Goal: Information Seeking & Learning: Learn about a topic

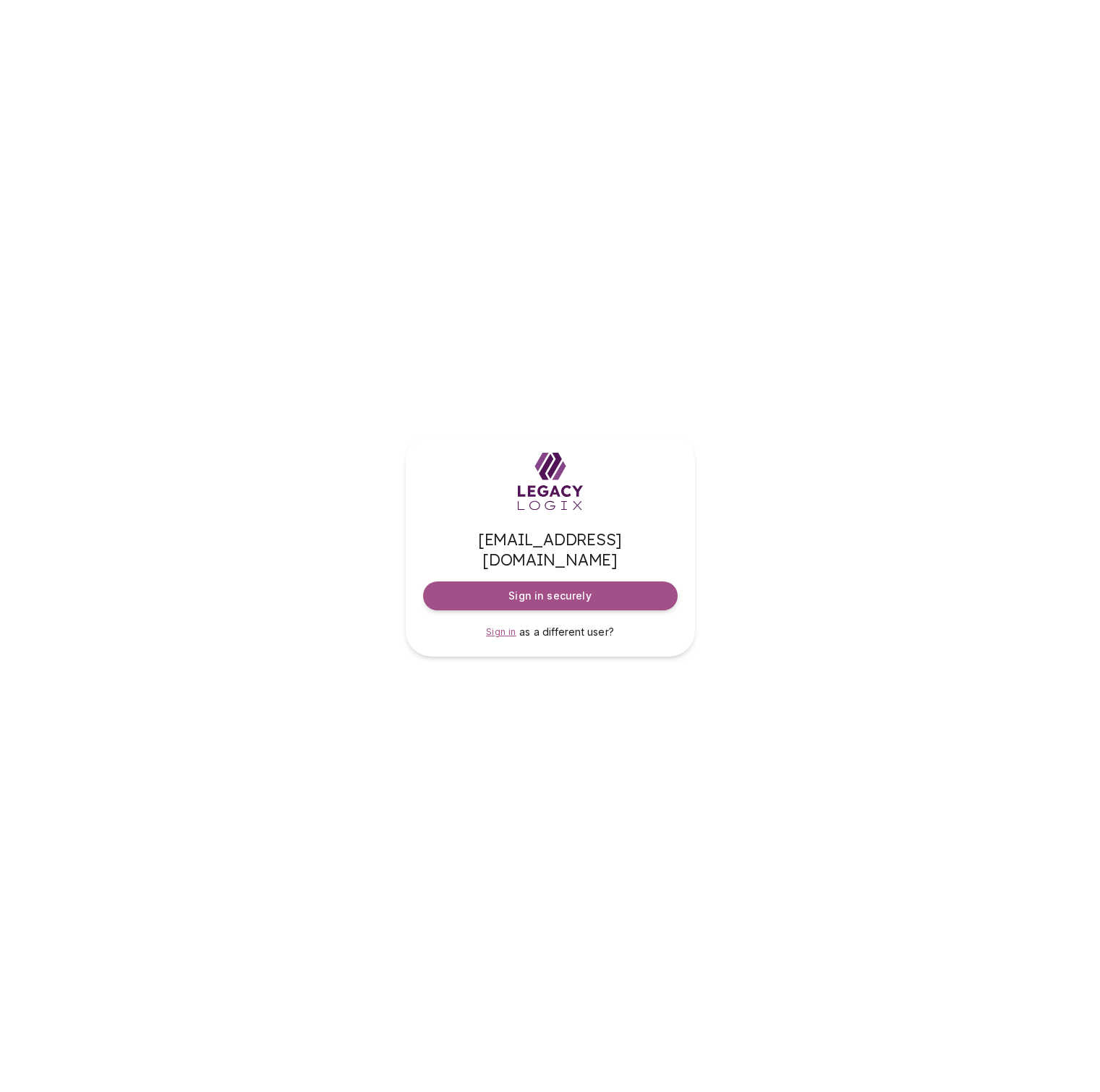
click at [509, 626] on span "Sign in" at bounding box center [501, 631] width 30 height 11
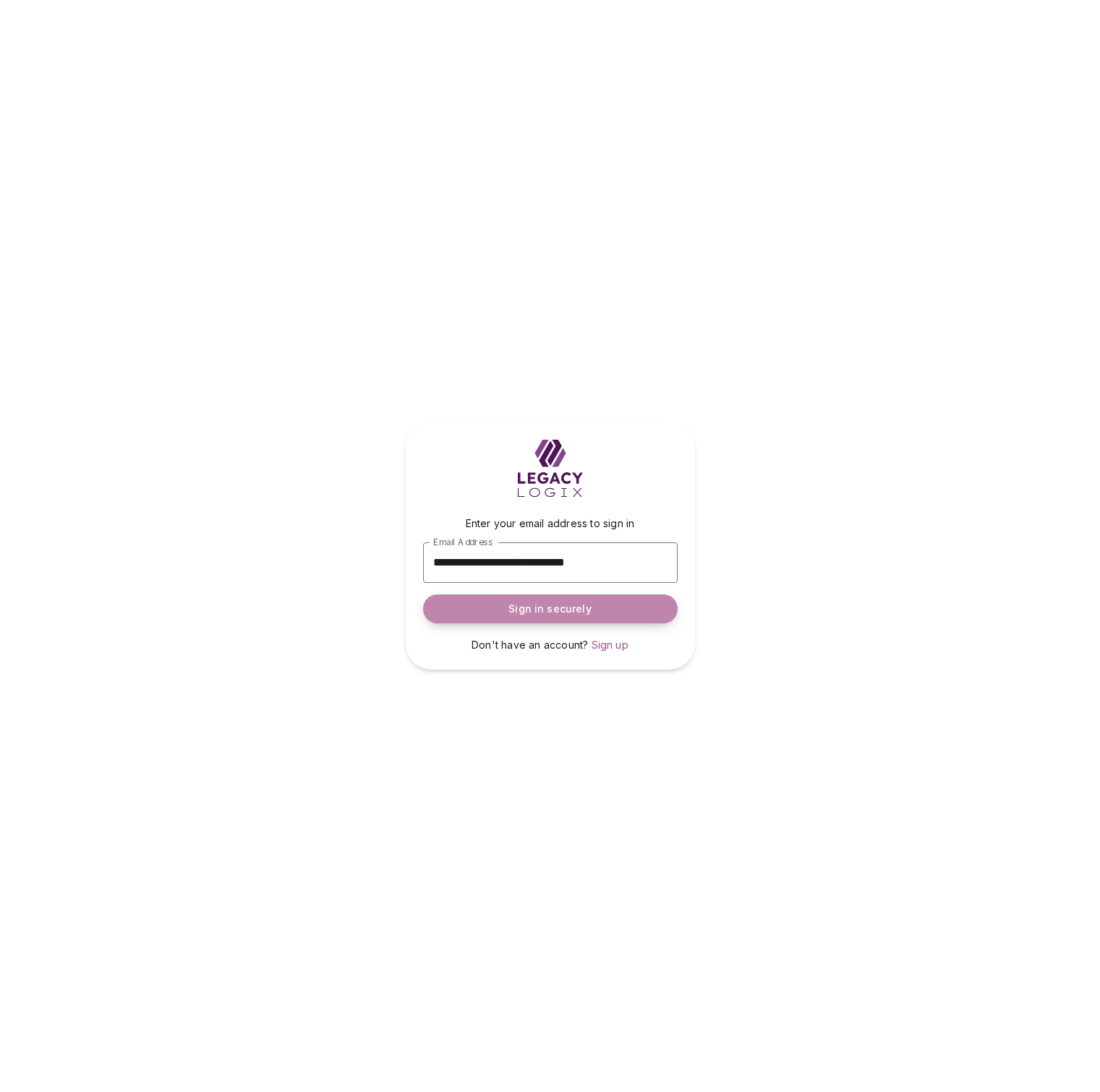
click at [597, 607] on button "Sign in securely" at bounding box center [550, 609] width 255 height 29
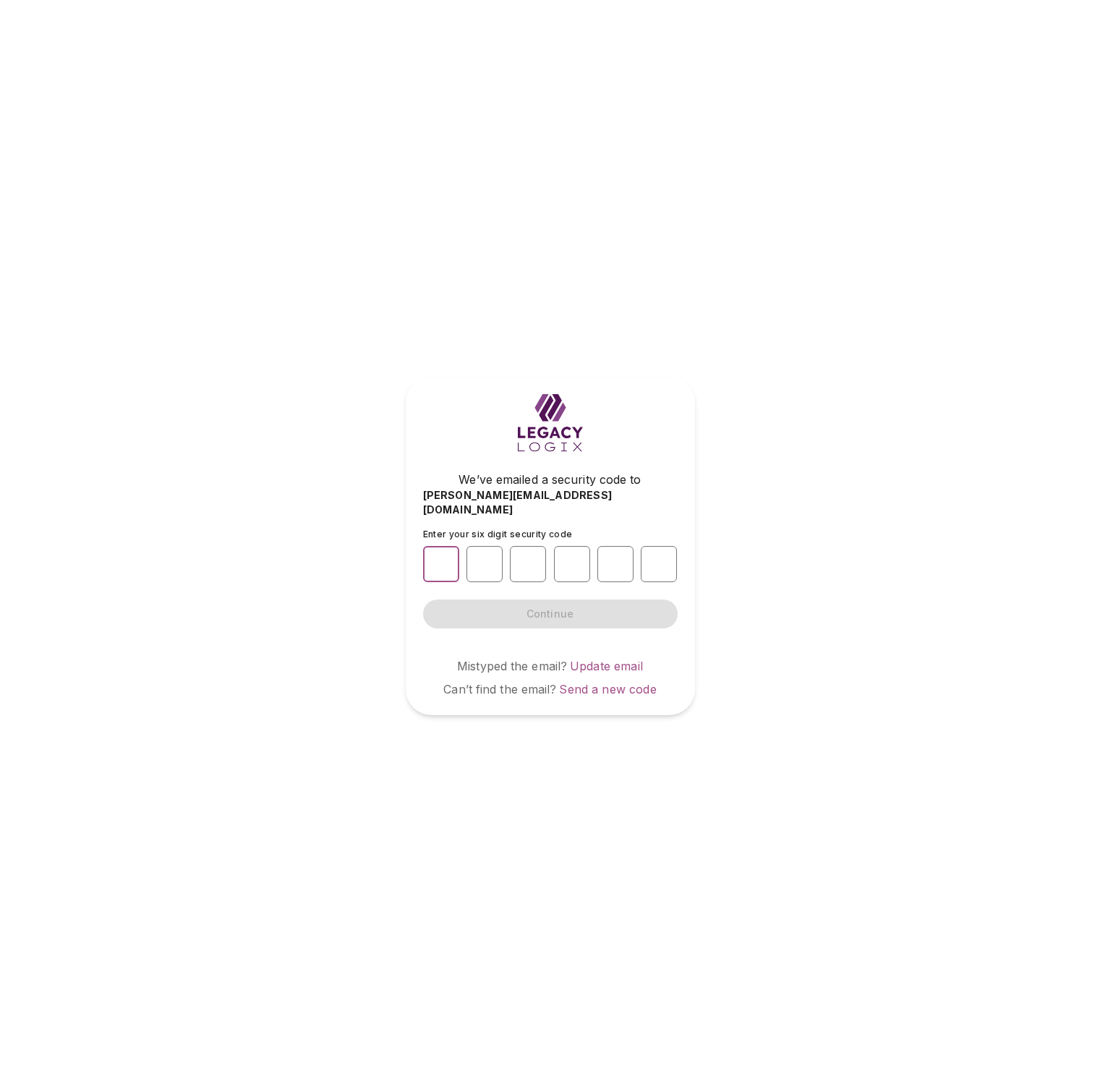
click at [437, 555] on input "number" at bounding box center [441, 564] width 36 height 36
type input "*"
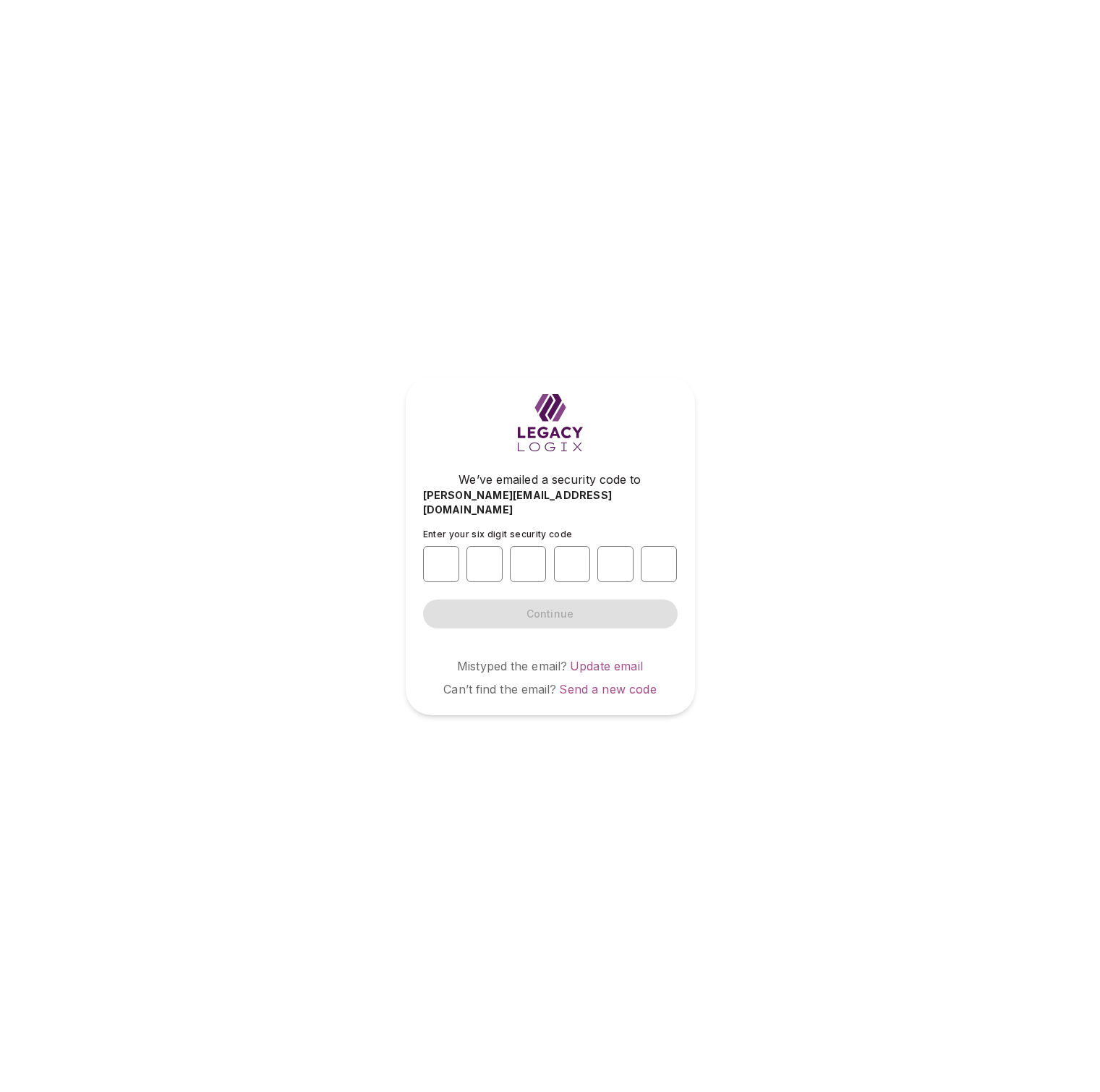
type input "*"
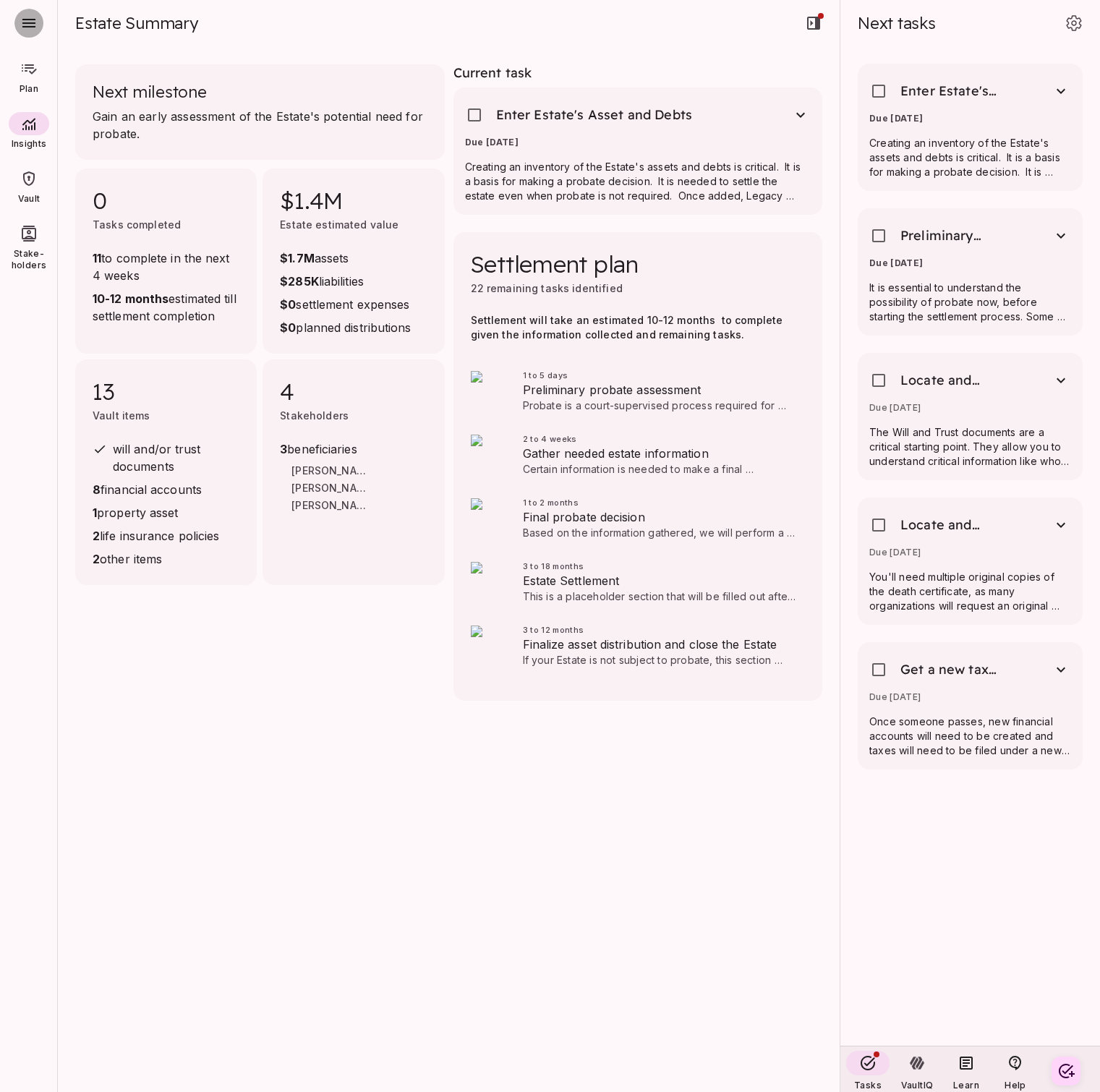
click at [31, 26] on icon "button" at bounding box center [29, 23] width 13 height 8
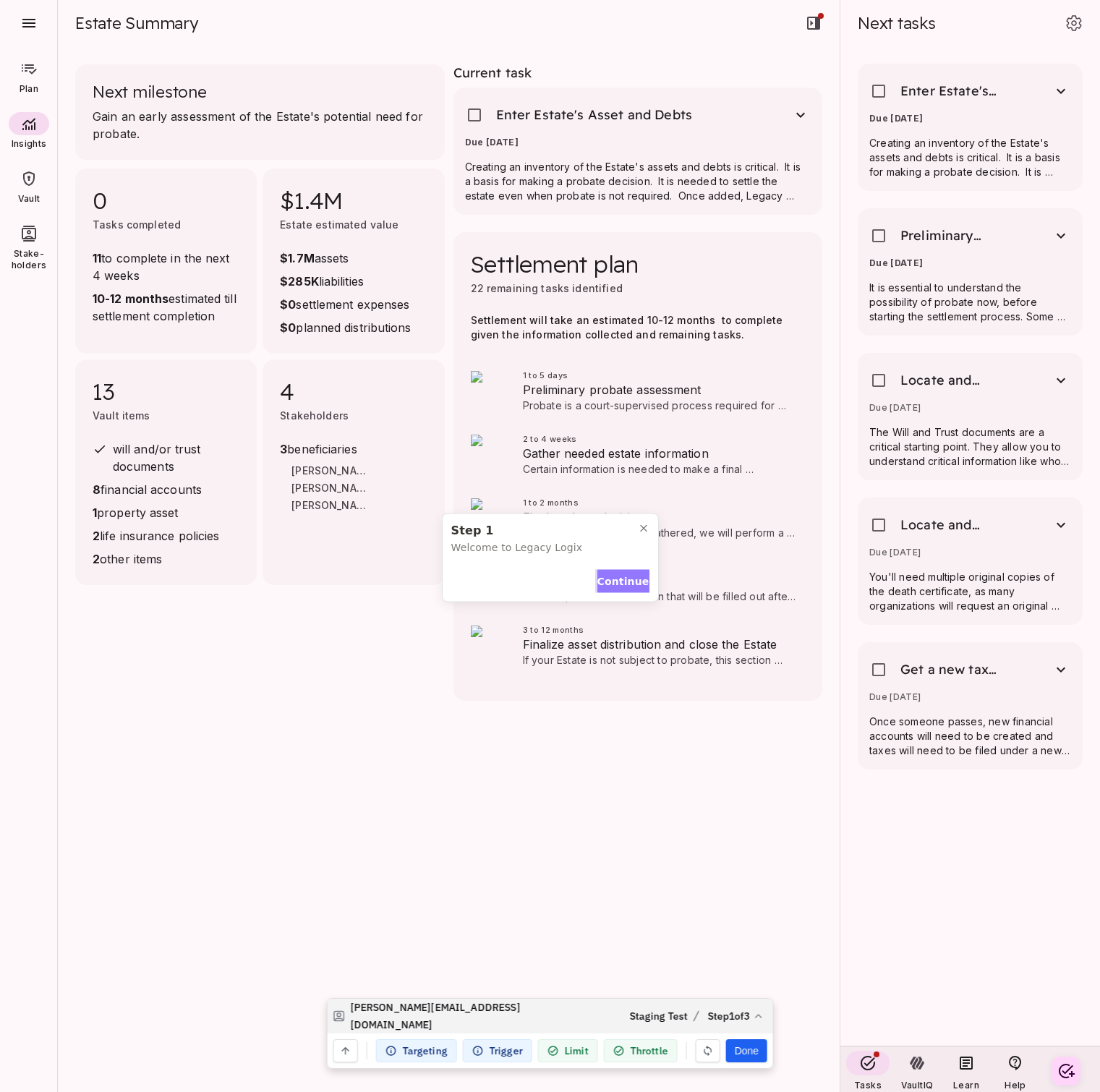
click at [622, 578] on span "Continue" at bounding box center [623, 581] width 52 height 15
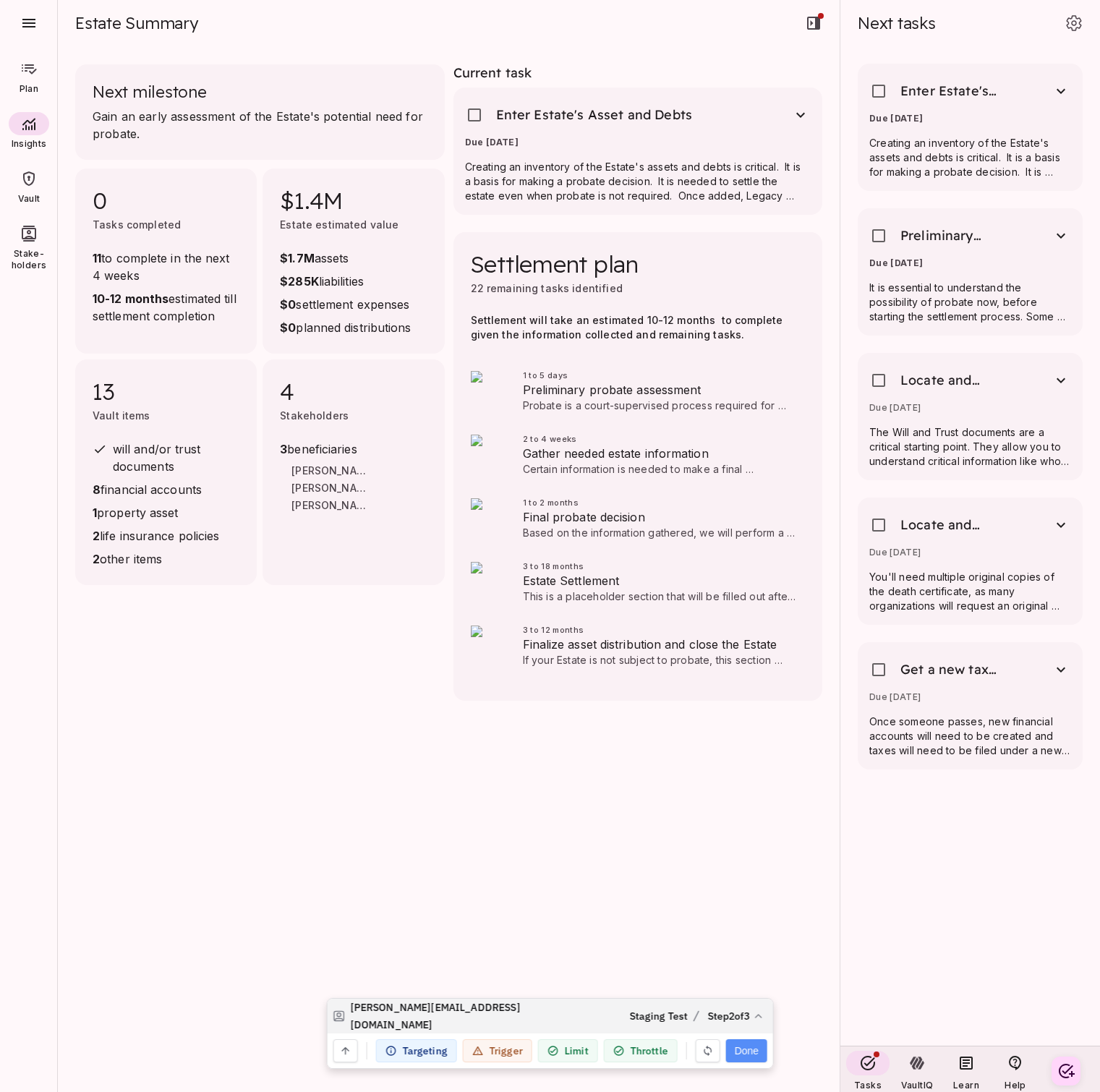
click at [750, 1050] on button "Done" at bounding box center [746, 1051] width 41 height 23
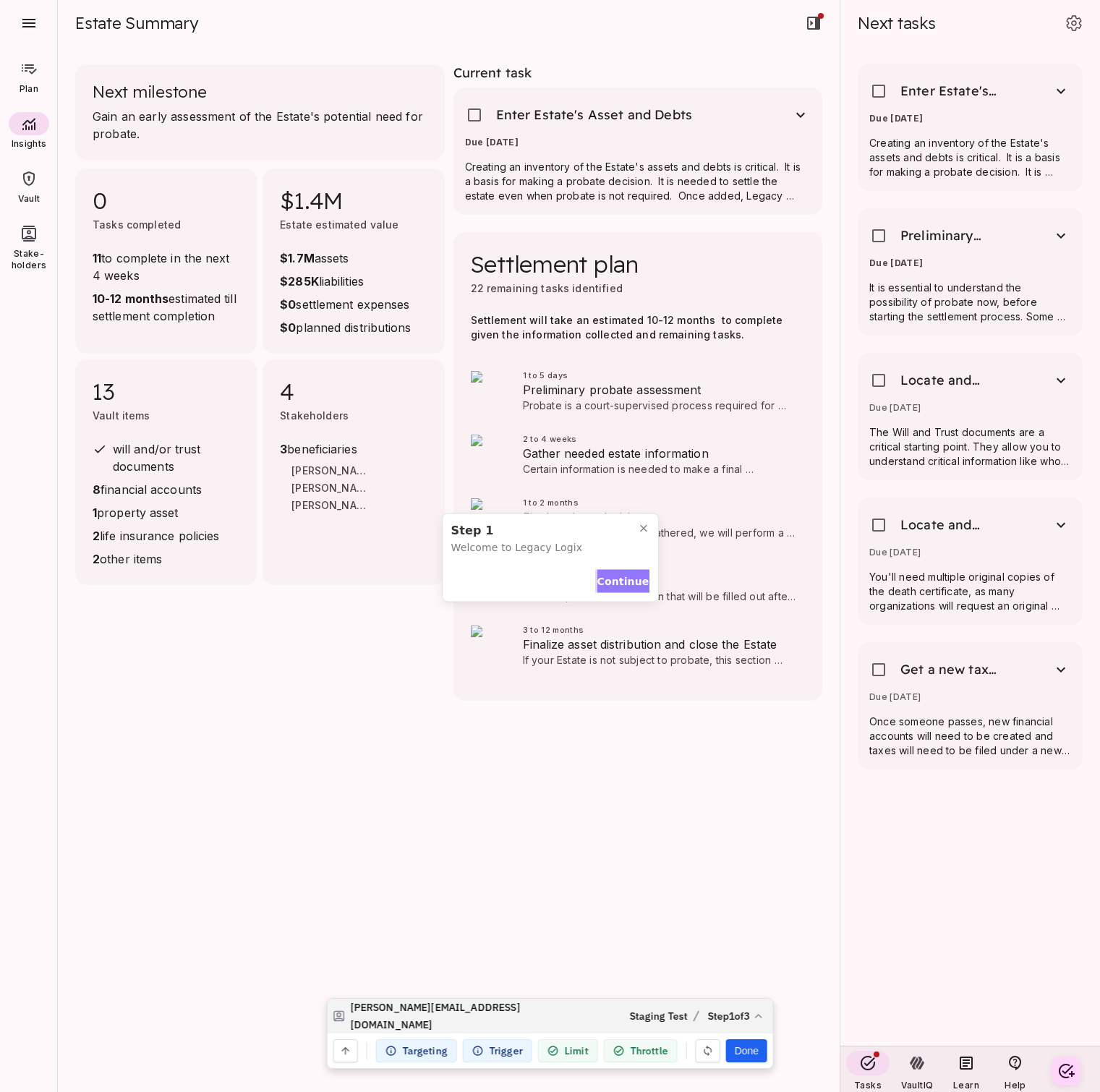
click at [618, 579] on span "Continue" at bounding box center [623, 581] width 52 height 15
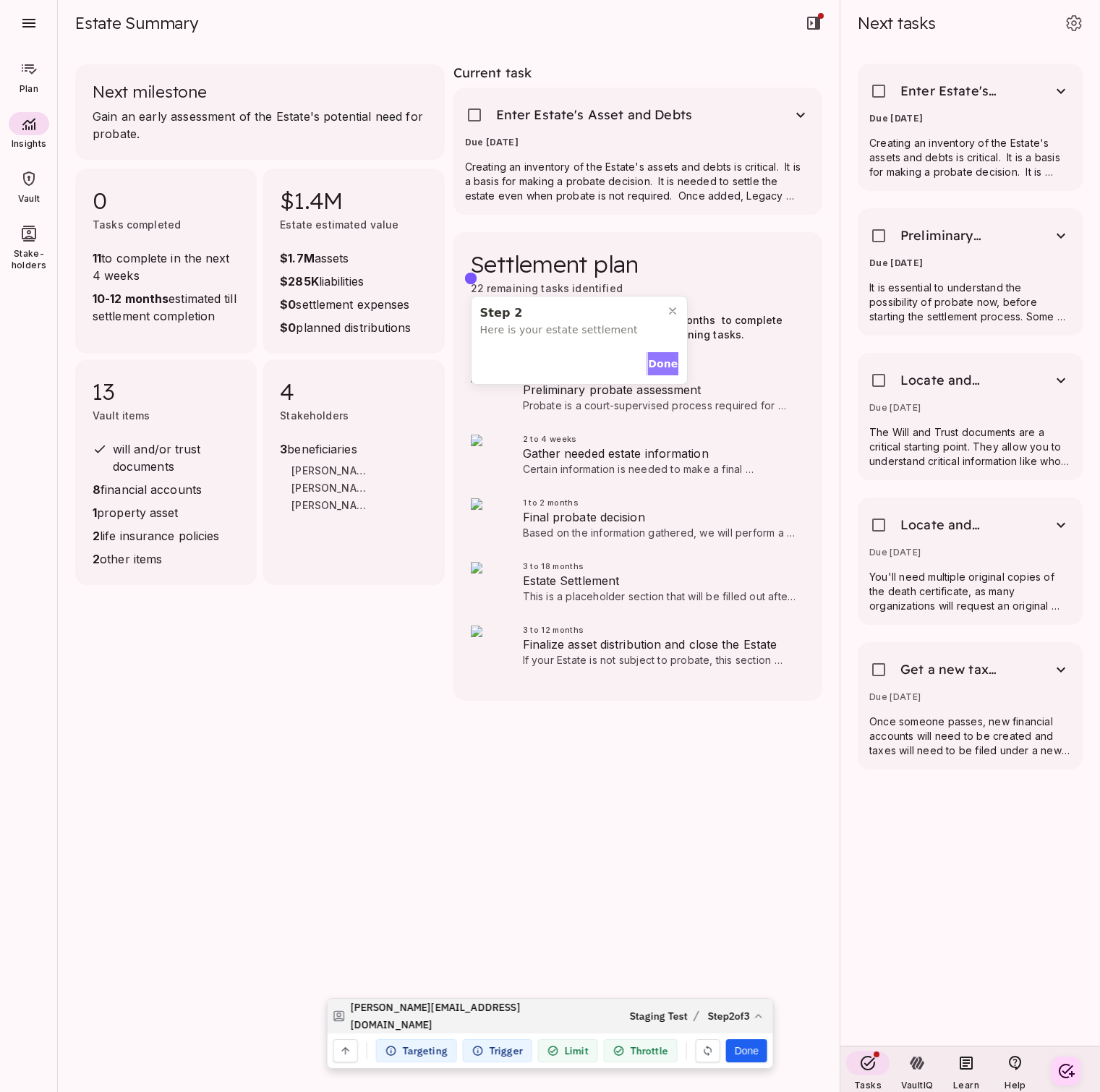
click at [662, 364] on span "Done" at bounding box center [663, 364] width 29 height 15
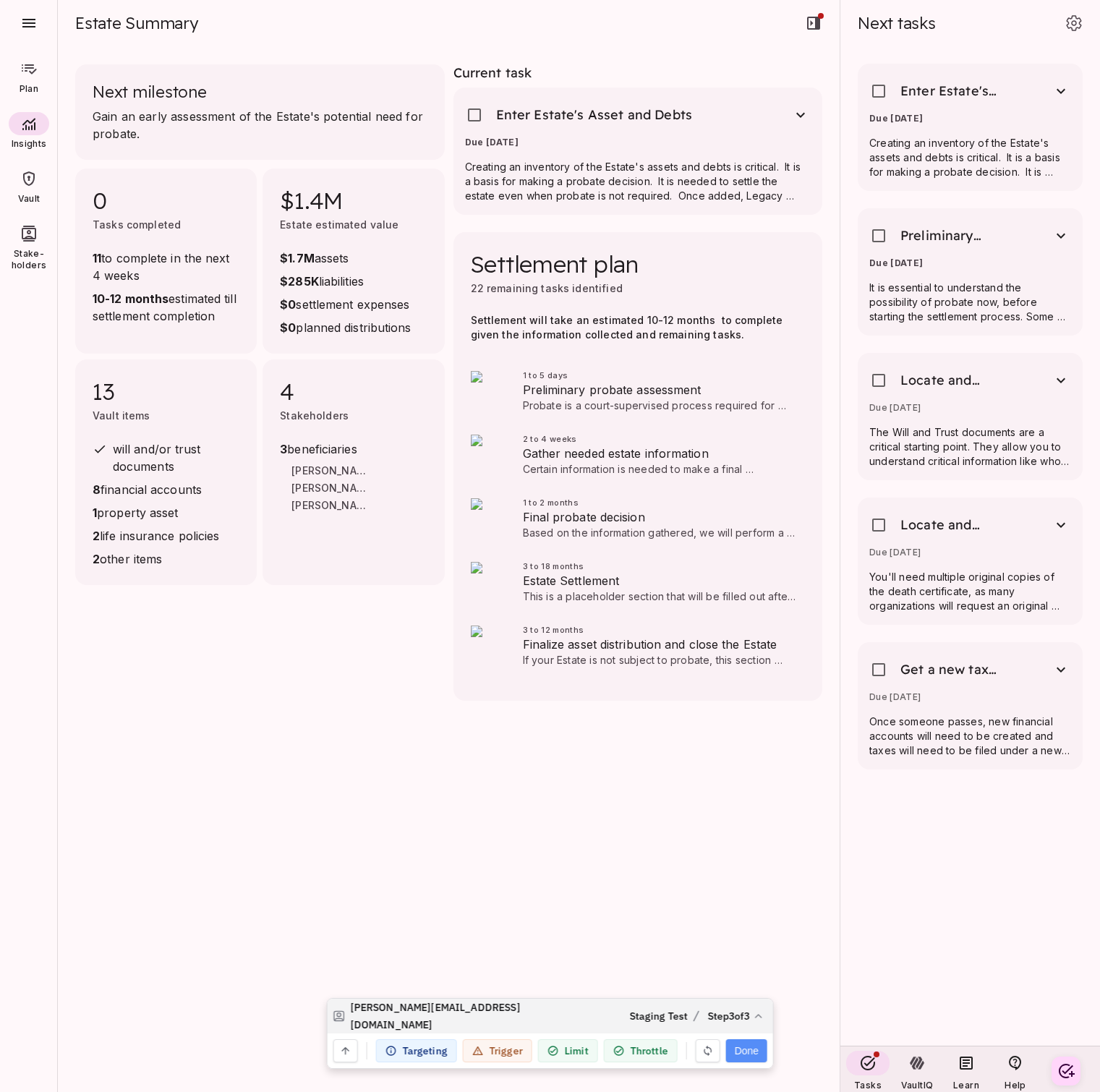
click at [741, 1048] on button "Done" at bounding box center [746, 1051] width 41 height 23
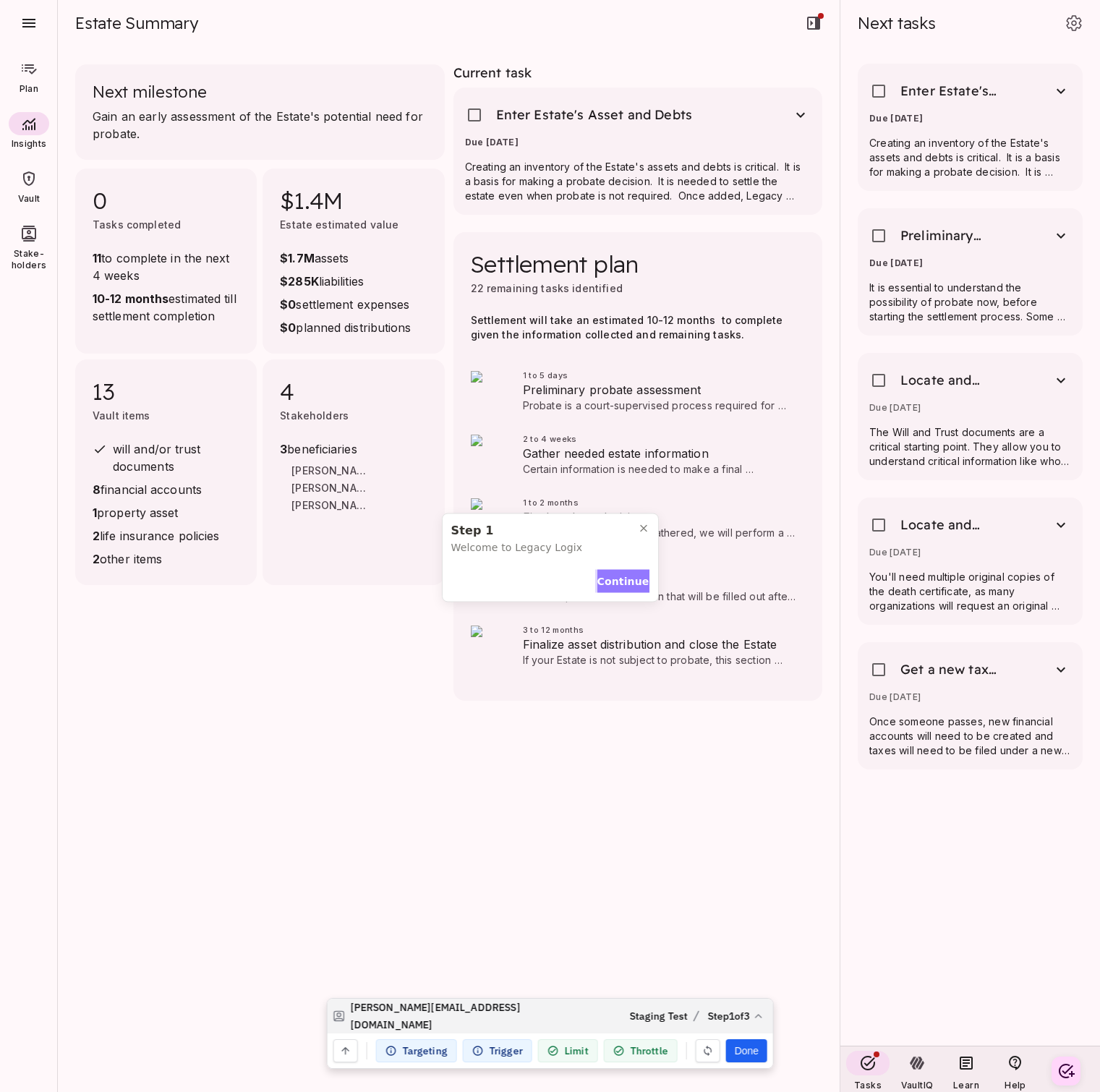
click at [623, 579] on span "Continue" at bounding box center [623, 581] width 52 height 15
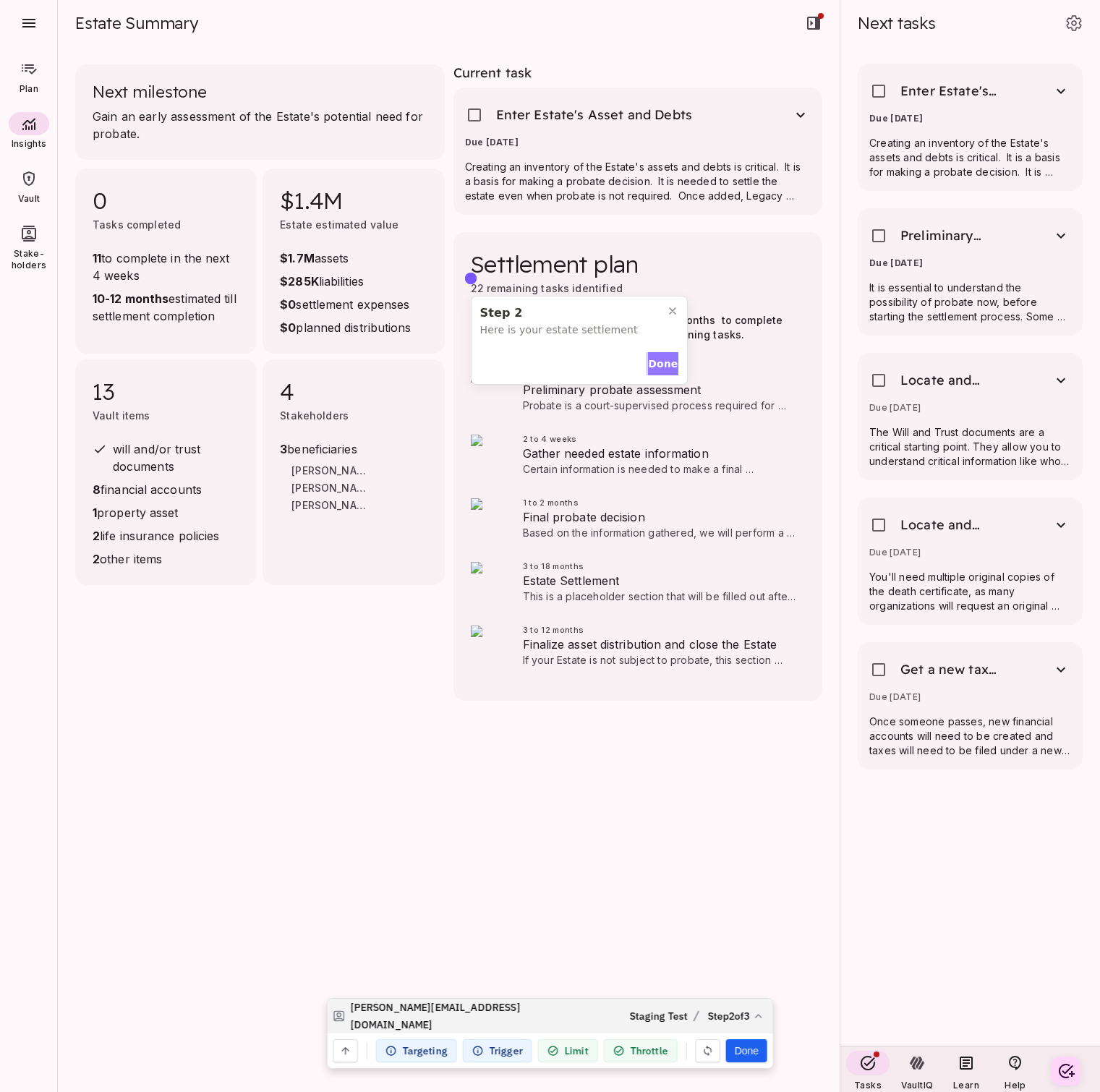
click at [661, 362] on span "Done" at bounding box center [663, 364] width 29 height 15
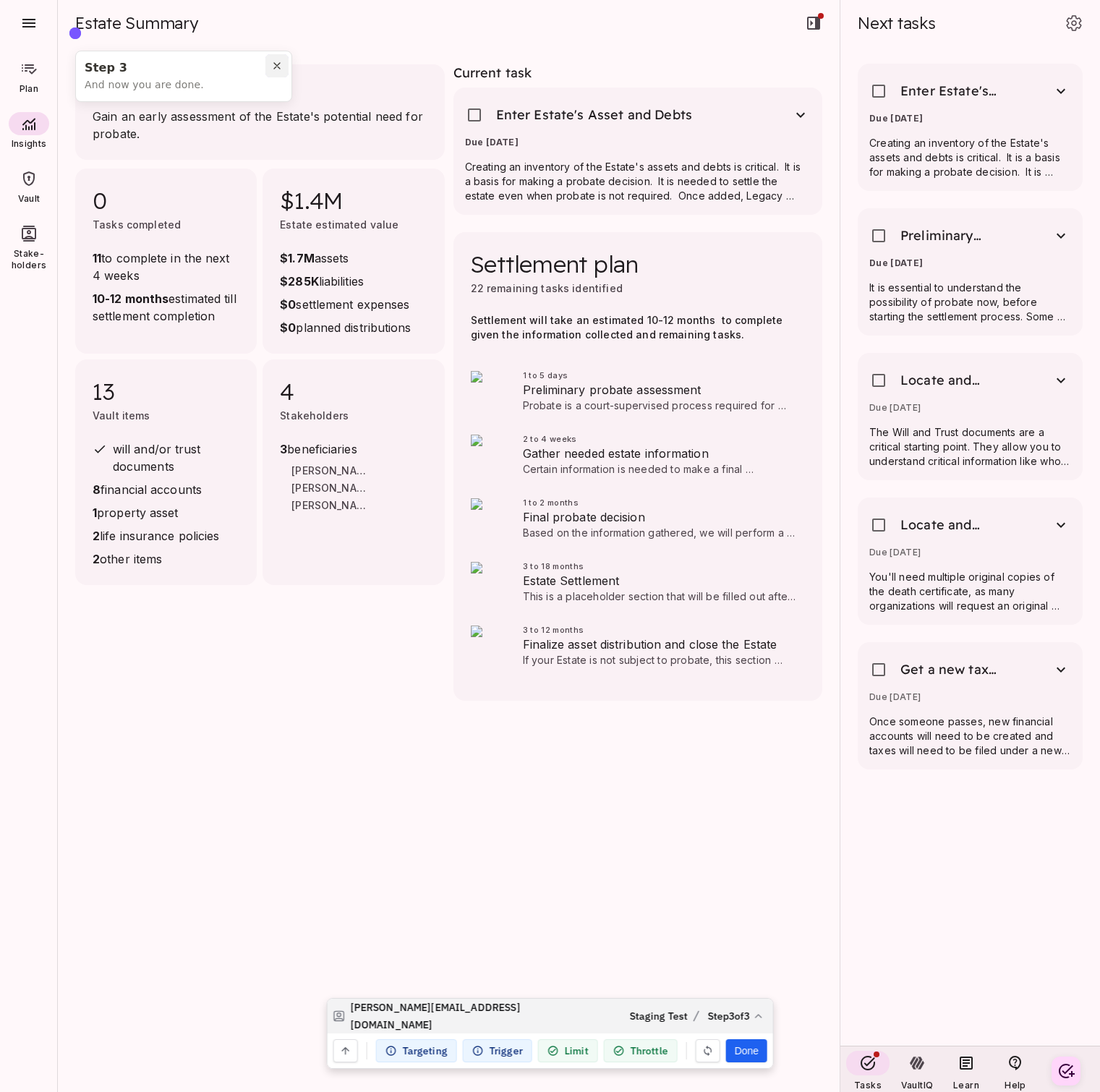
click at [276, 67] on icon "Close pin" at bounding box center [277, 66] width 12 height 12
click at [749, 1046] on button "Done" at bounding box center [746, 1051] width 41 height 23
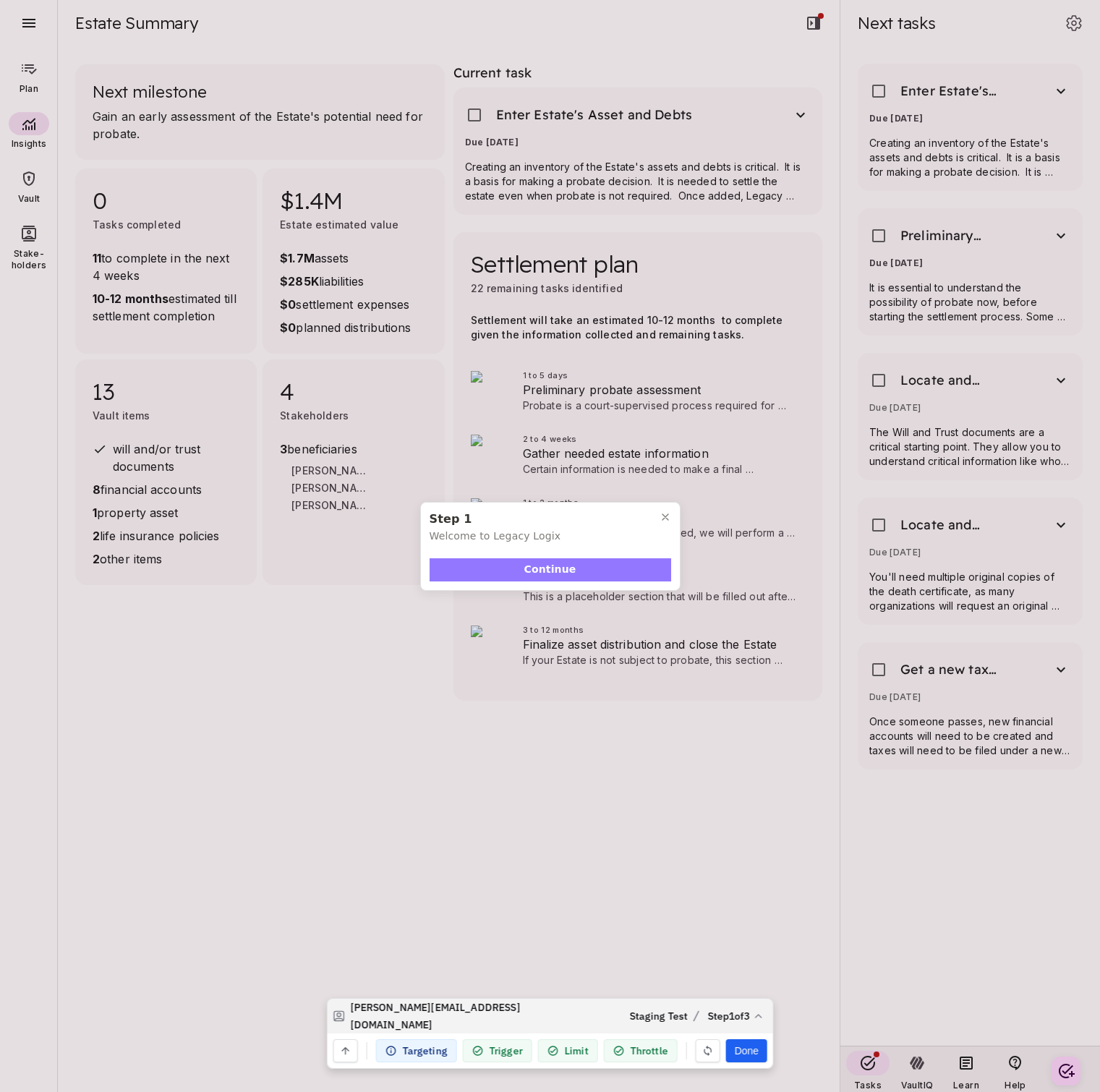
click at [622, 570] on button "Continue" at bounding box center [550, 570] width 241 height 23
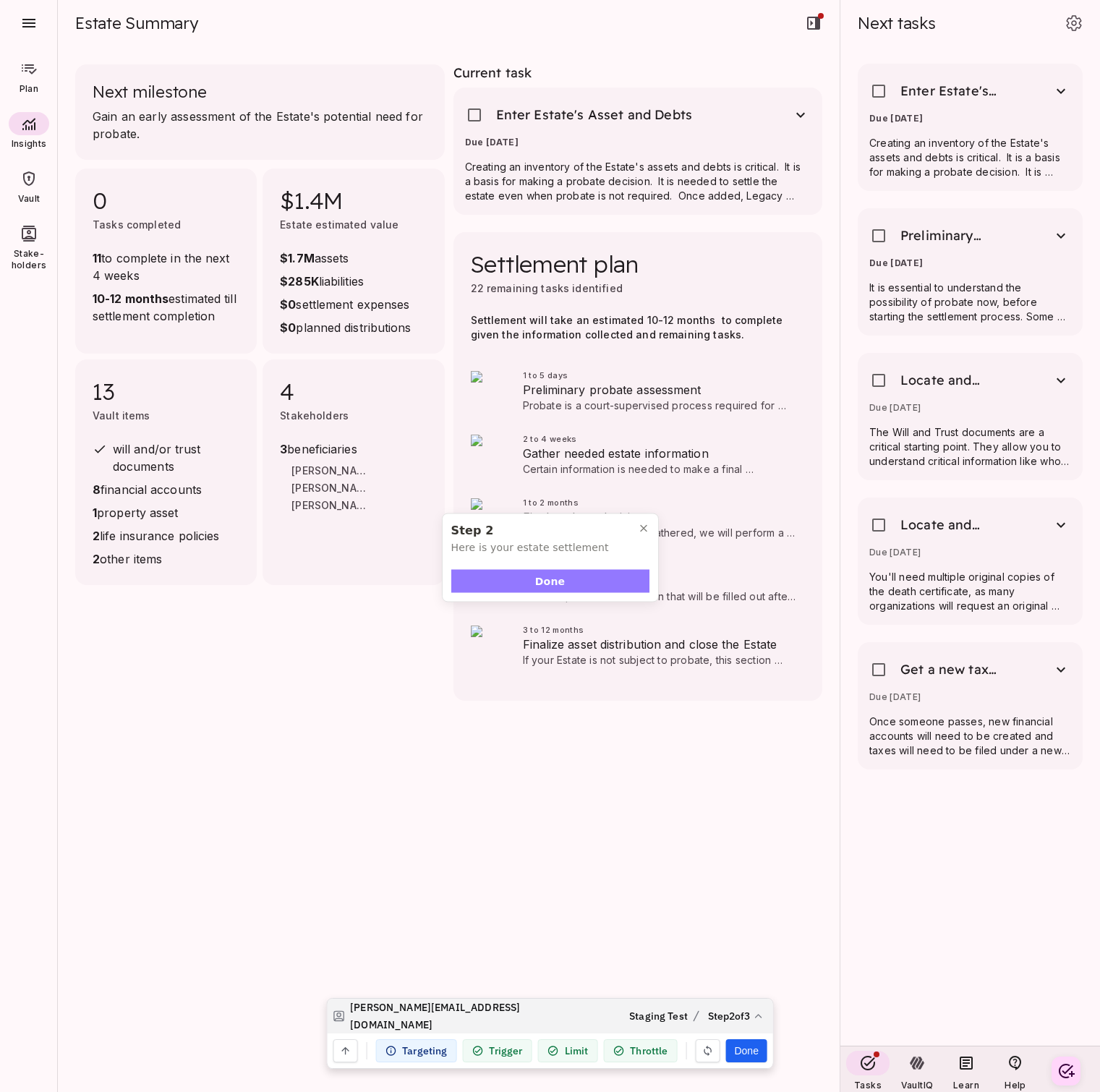
click at [559, 579] on span "Done" at bounding box center [550, 581] width 29 height 15
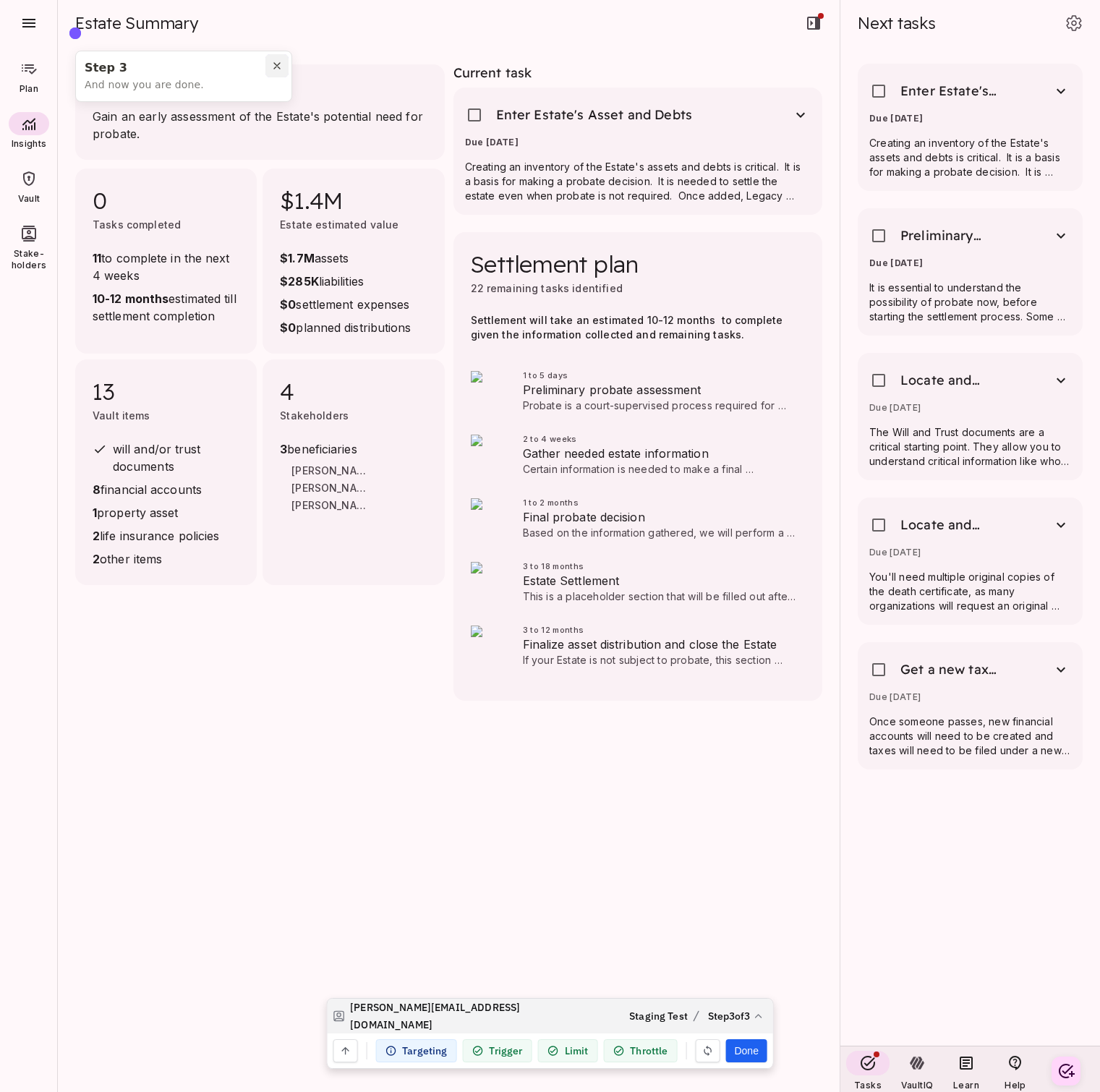
click at [275, 67] on icon "Close pin" at bounding box center [276, 65] width 6 height 6
click at [744, 1048] on button "Done" at bounding box center [746, 1051] width 41 height 23
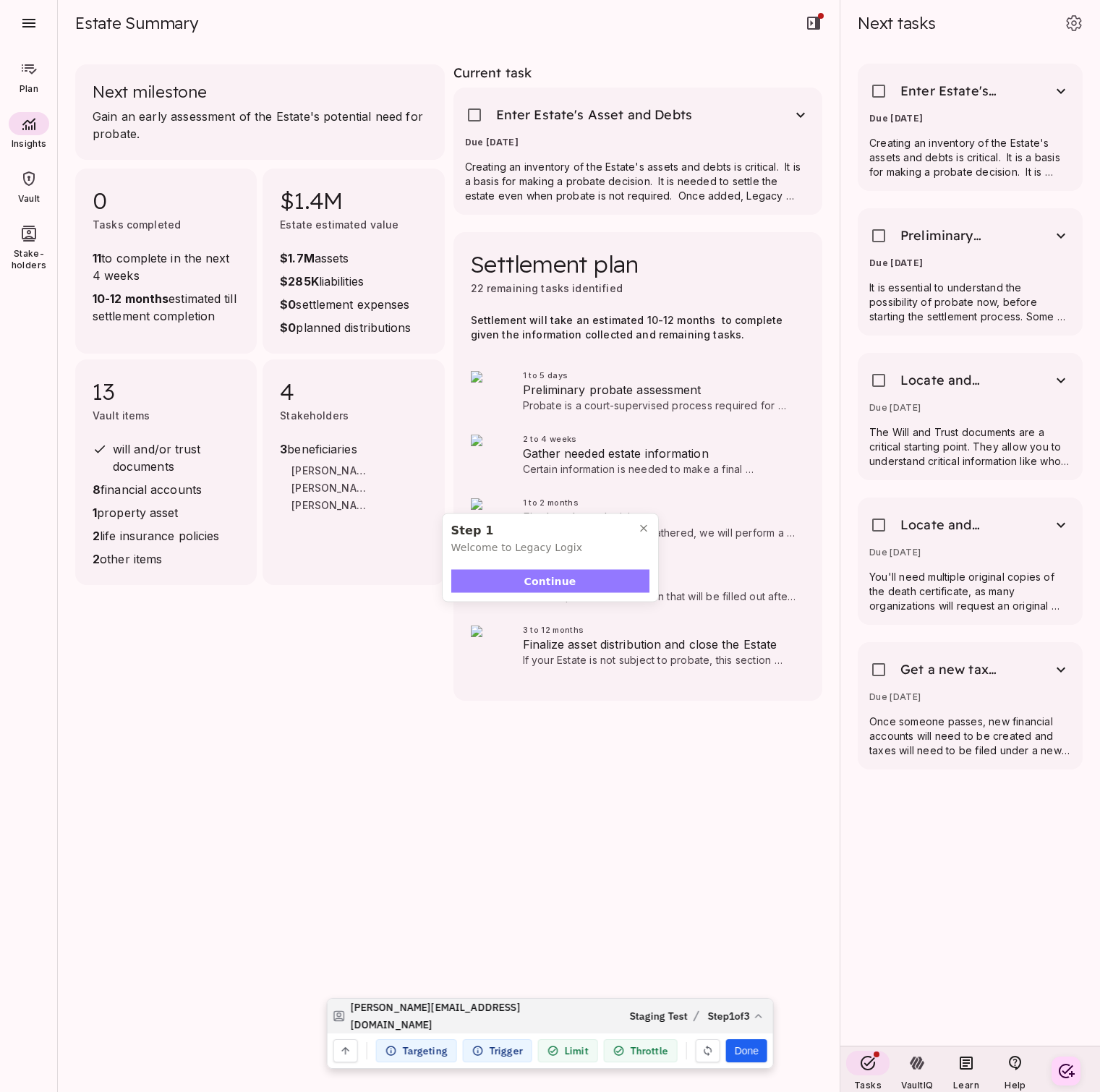
click at [603, 580] on button "Continue" at bounding box center [550, 581] width 199 height 23
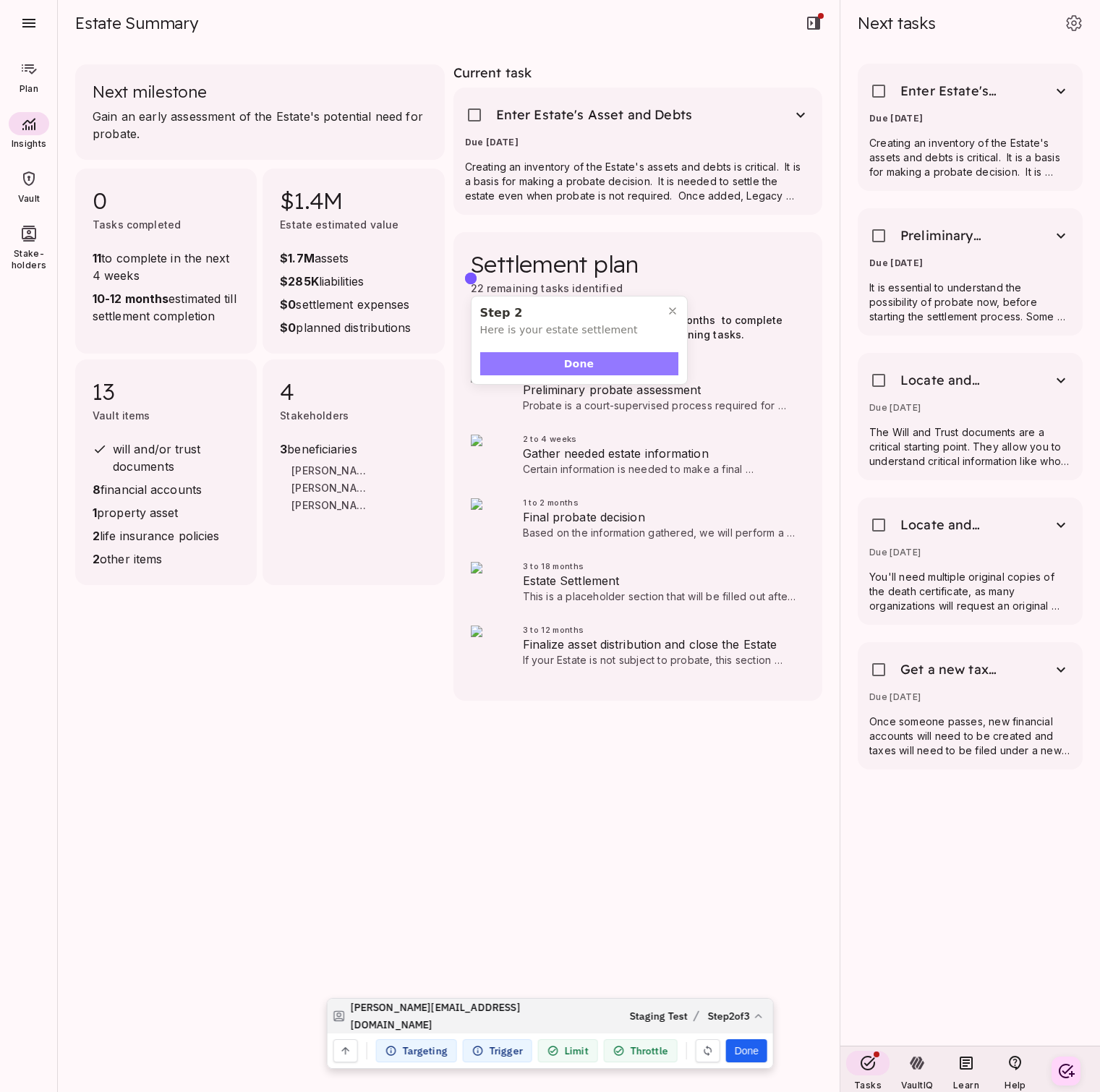
click at [610, 363] on button "Done" at bounding box center [579, 364] width 199 height 23
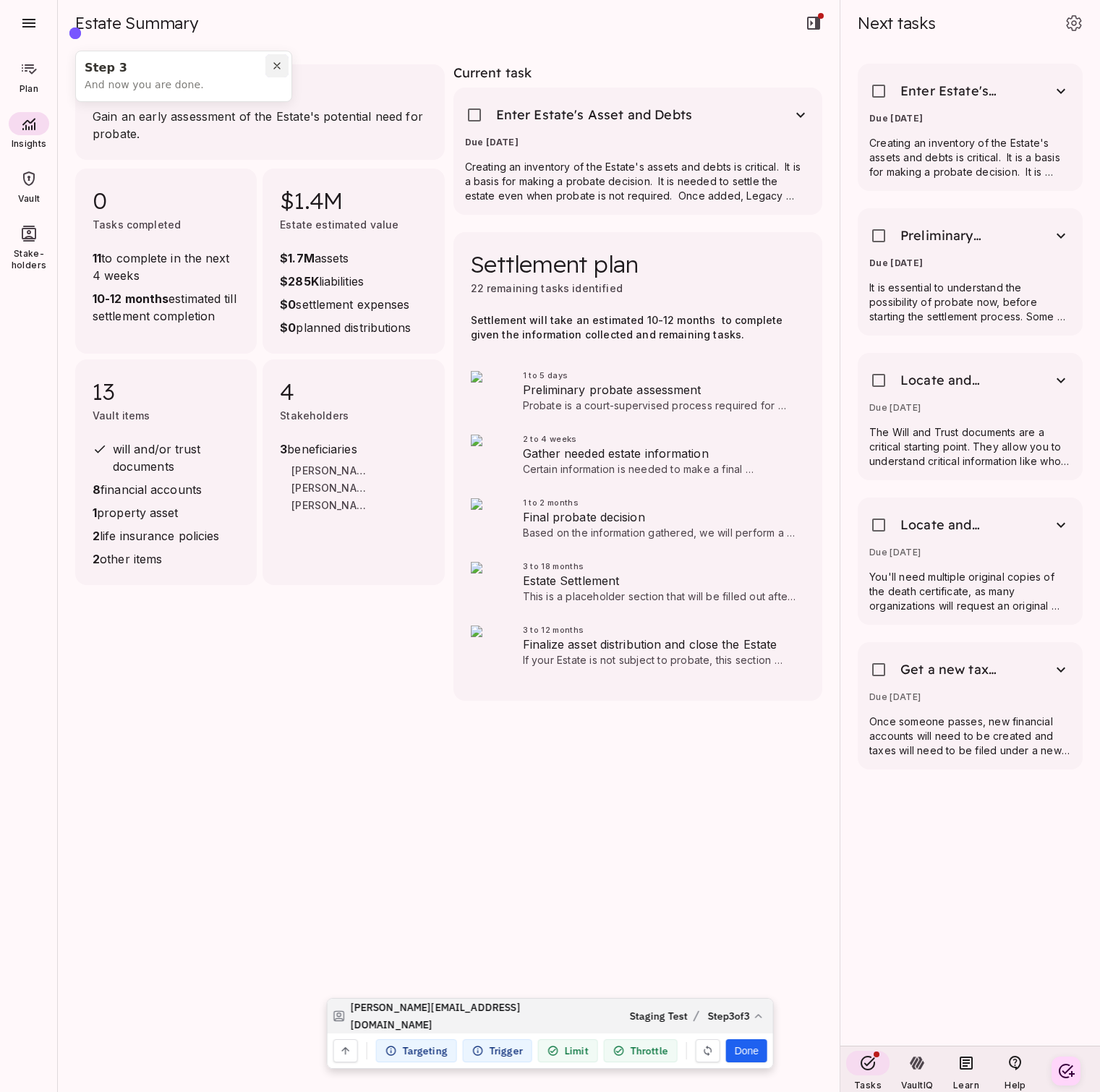
click at [281, 65] on icon "Close pin" at bounding box center [277, 66] width 12 height 12
click at [754, 1046] on button "Done" at bounding box center [746, 1051] width 41 height 23
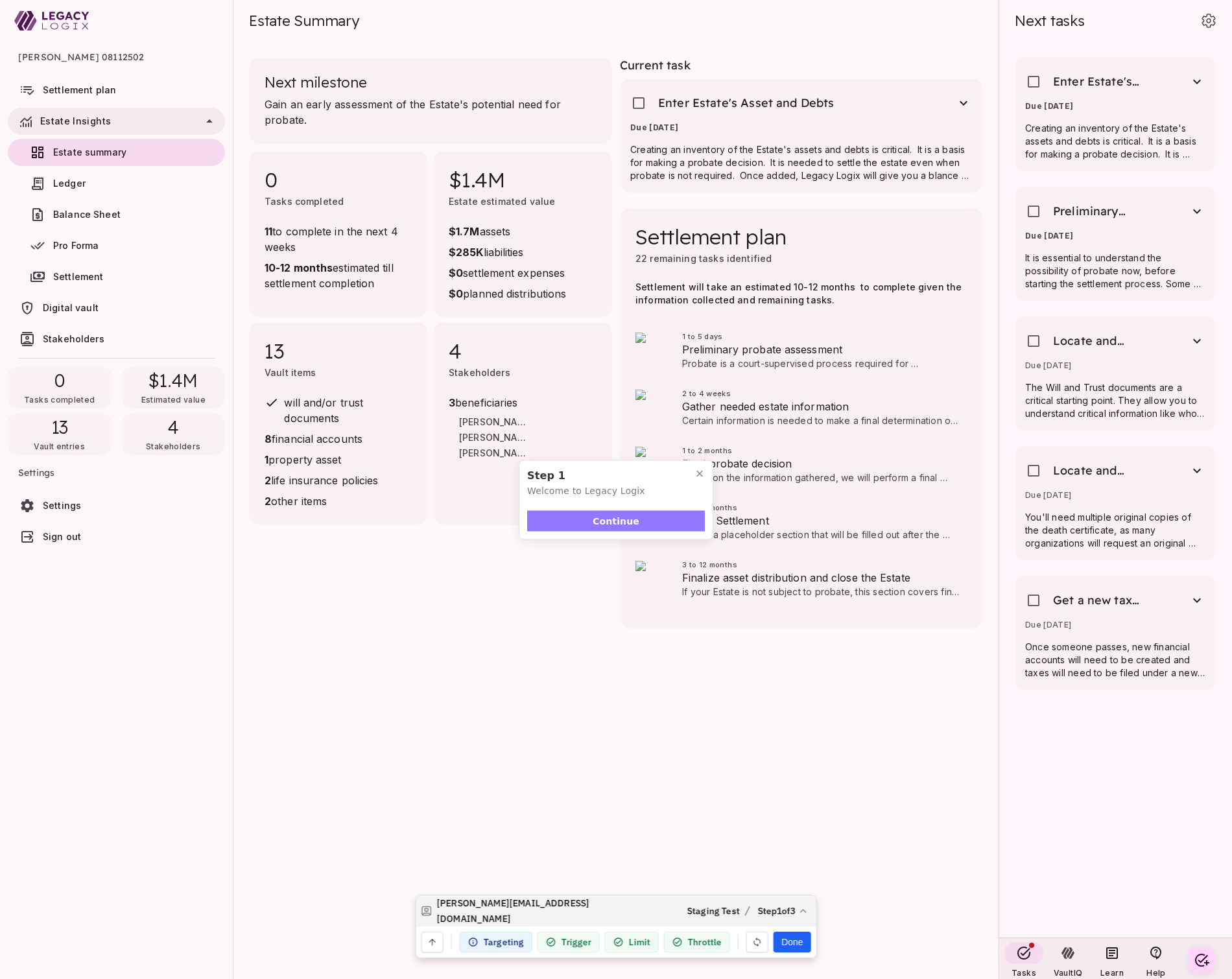
click at [641, 517] on button "Continue" at bounding box center [616, 521] width 178 height 21
click at [794, 941] on button "Done" at bounding box center [791, 942] width 37 height 21
click at [644, 519] on button "Continue" at bounding box center [616, 521] width 178 height 21
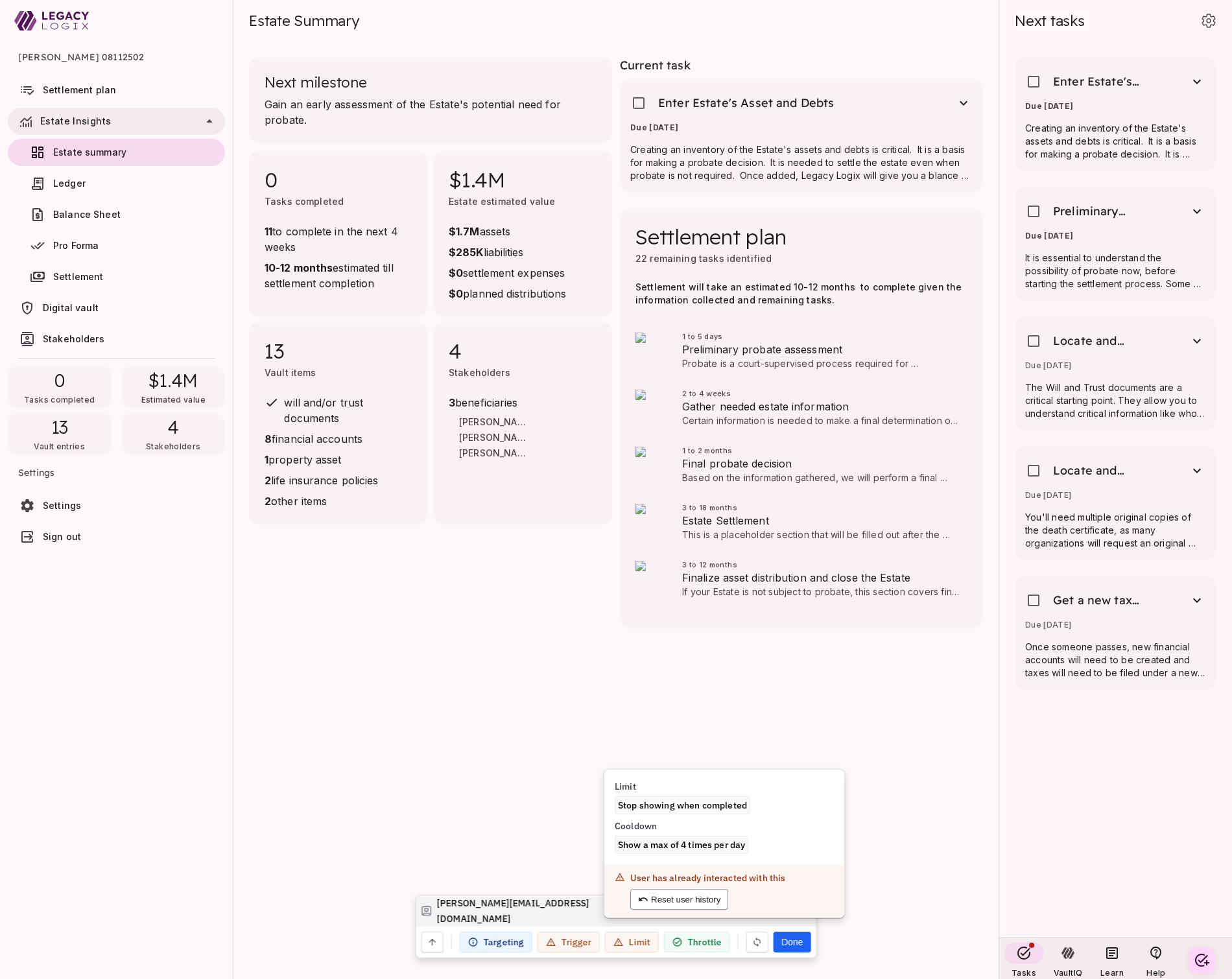
click at [691, 902] on button "Reset user history" at bounding box center [679, 899] width 98 height 21
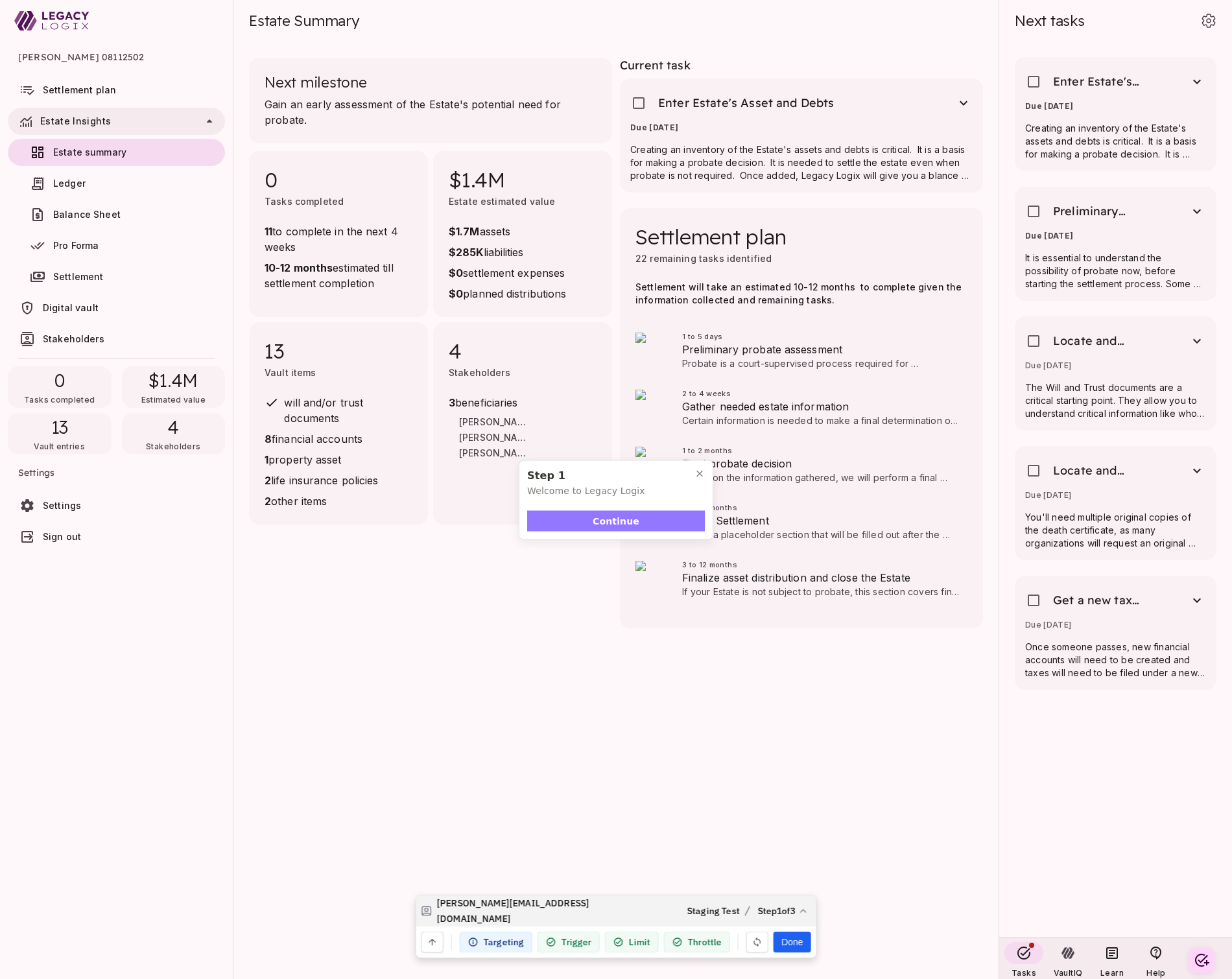
click at [601, 518] on span "Continue" at bounding box center [616, 521] width 47 height 14
click at [791, 938] on button "Done" at bounding box center [791, 942] width 37 height 21
click at [610, 517] on span "Continue" at bounding box center [616, 521] width 47 height 14
click at [793, 943] on button "Done" at bounding box center [791, 942] width 37 height 21
click at [629, 521] on span "Continue" at bounding box center [616, 521] width 47 height 14
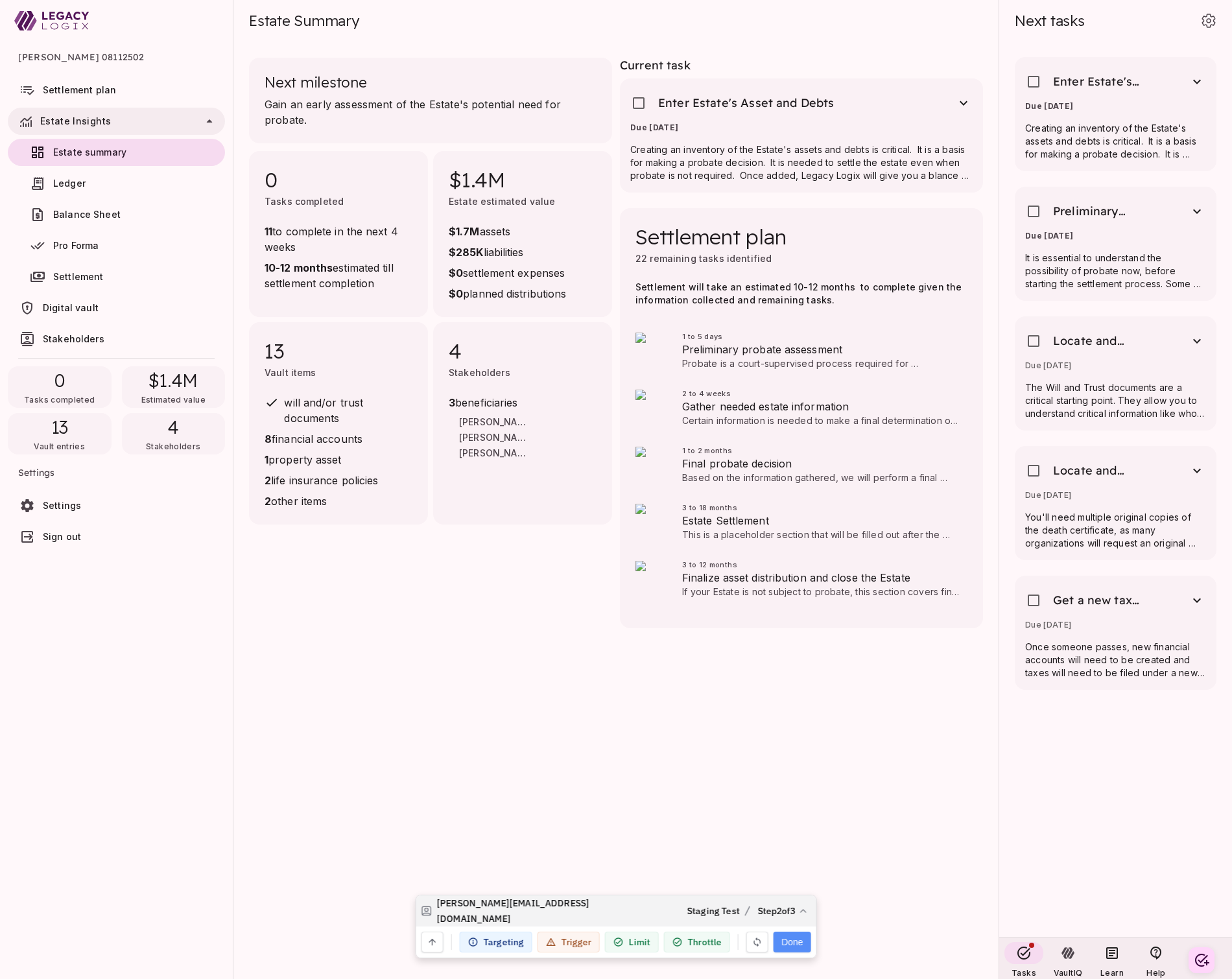
click at [794, 940] on button "Done" at bounding box center [791, 942] width 37 height 21
click at [635, 523] on span "Continue" at bounding box center [616, 521] width 47 height 14
click at [851, 316] on div "Settlement will take an estimated 10-12 months to complete given the informatio…" at bounding box center [801, 301] width 332 height 41
click at [792, 317] on div "This area gives you an overview of your settlement plan And plese understand th…" at bounding box center [732, 303] width 193 height 74
click at [566, 565] on main "Next milestone Gain an early assessment of the Estate's potential need for prob…" at bounding box center [616, 511] width 765 height 937
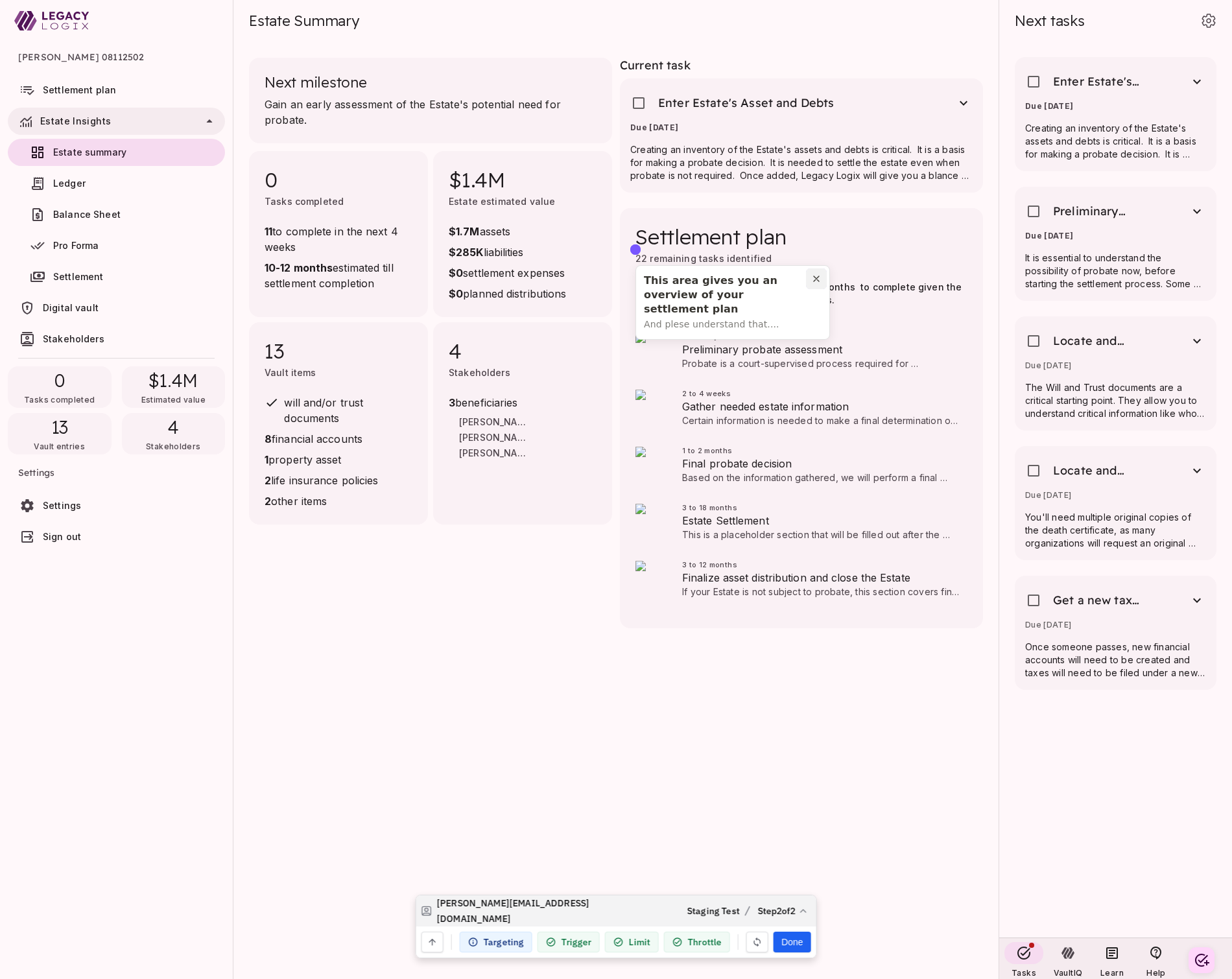
click at [818, 278] on icon "Close pin" at bounding box center [816, 279] width 11 height 11
click at [792, 943] on button "Done" at bounding box center [791, 942] width 37 height 21
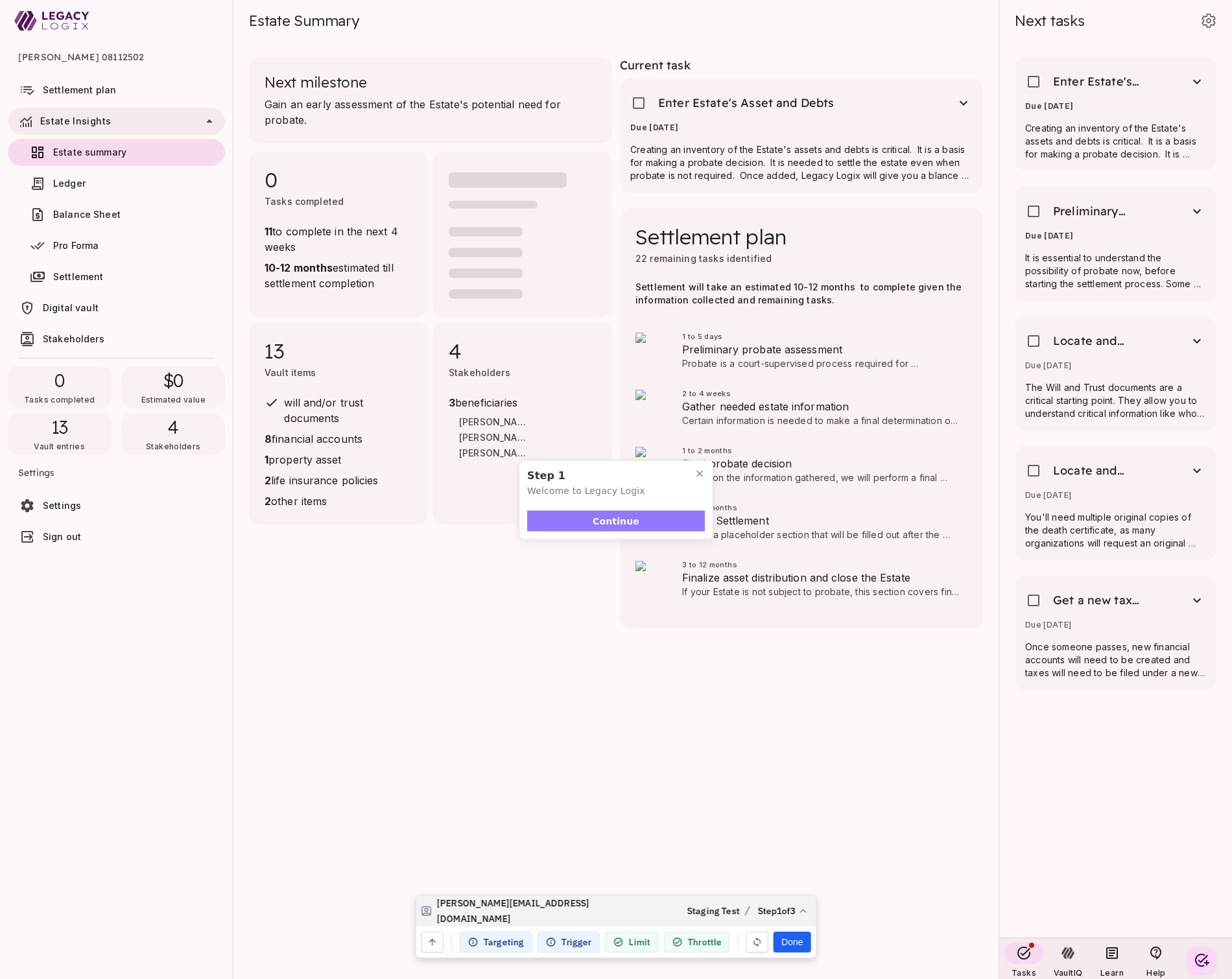
click at [649, 521] on button "Continue" at bounding box center [616, 521] width 178 height 21
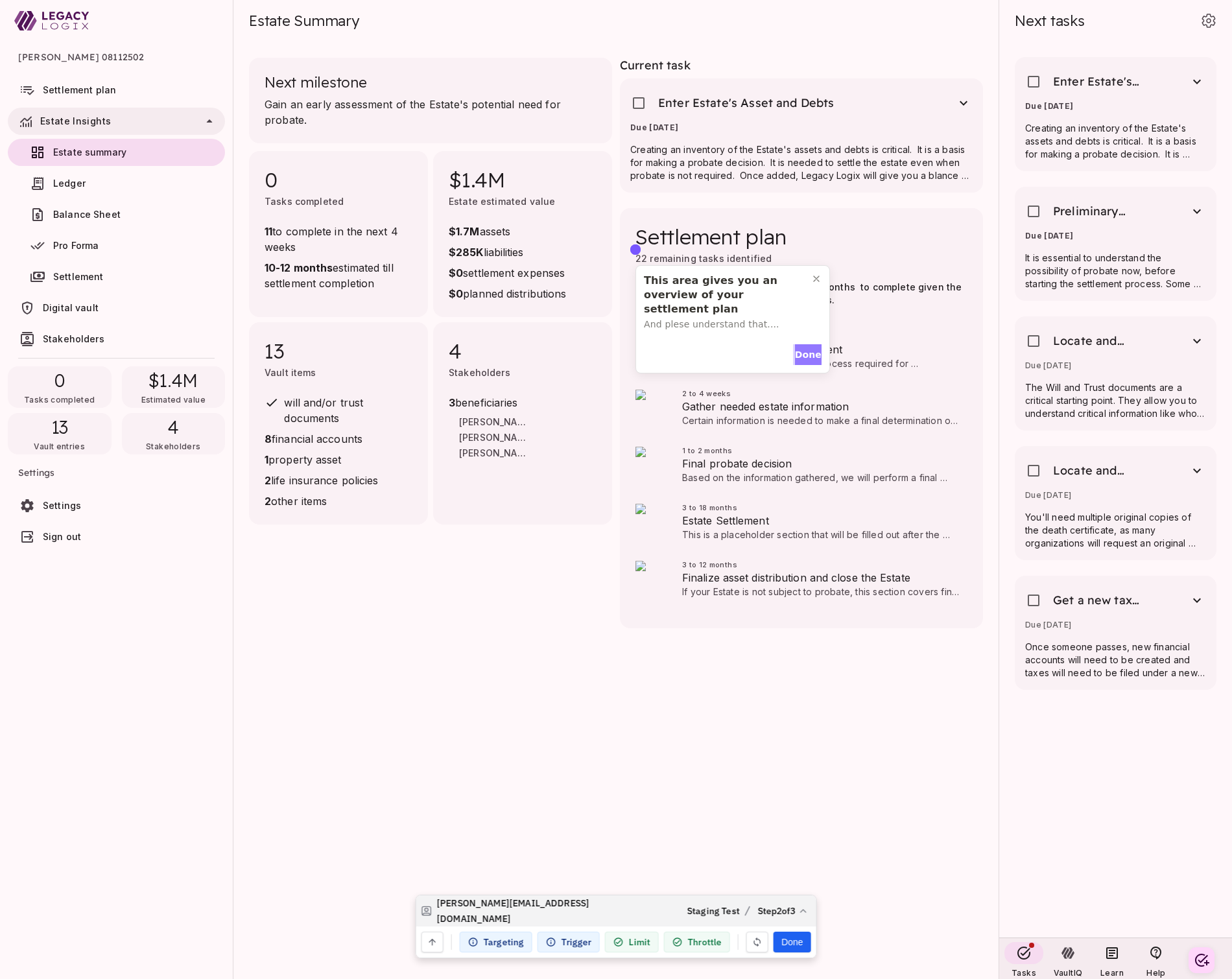
click at [803, 351] on span "Done" at bounding box center [808, 355] width 26 height 14
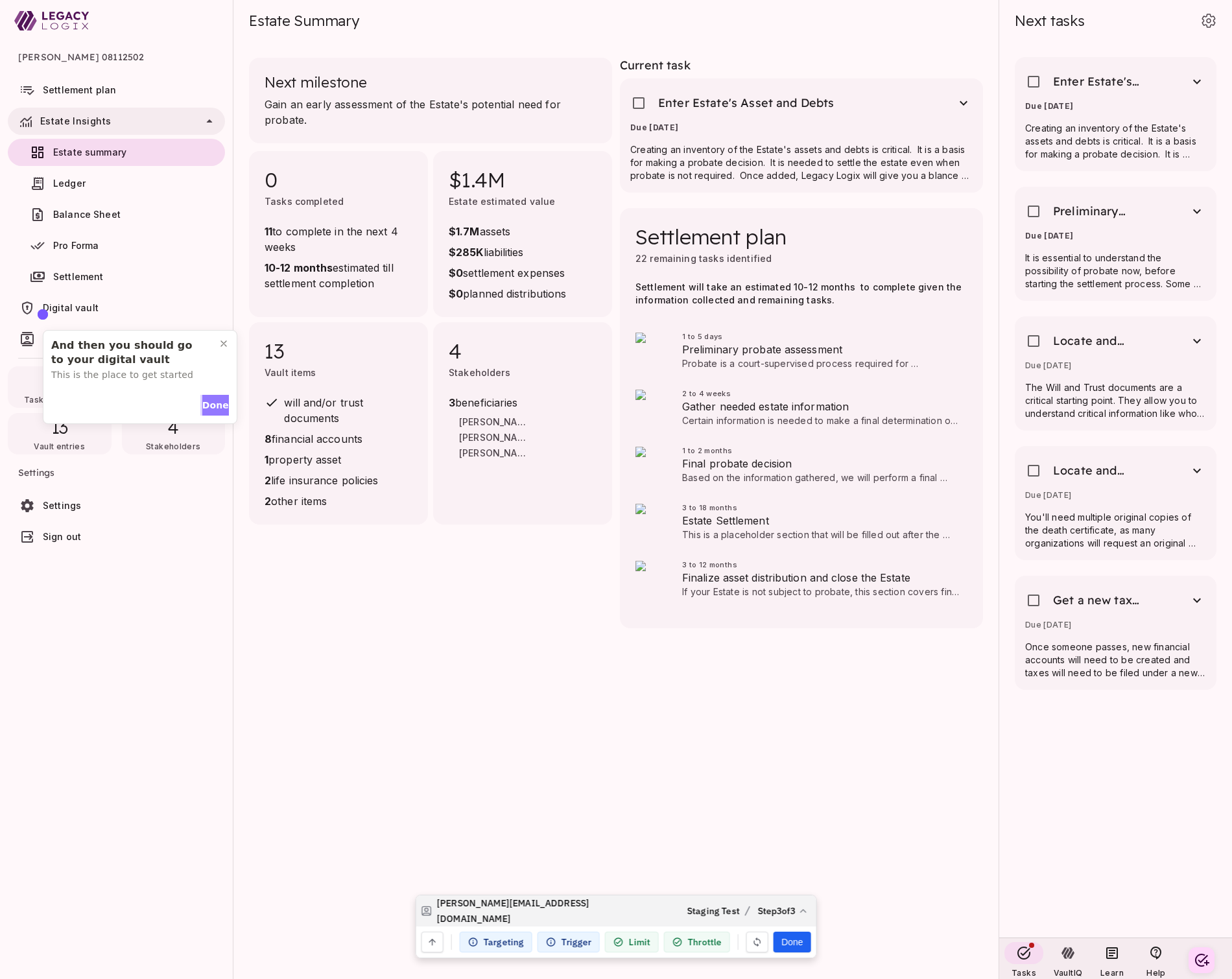
click at [209, 401] on span "Done" at bounding box center [215, 405] width 26 height 14
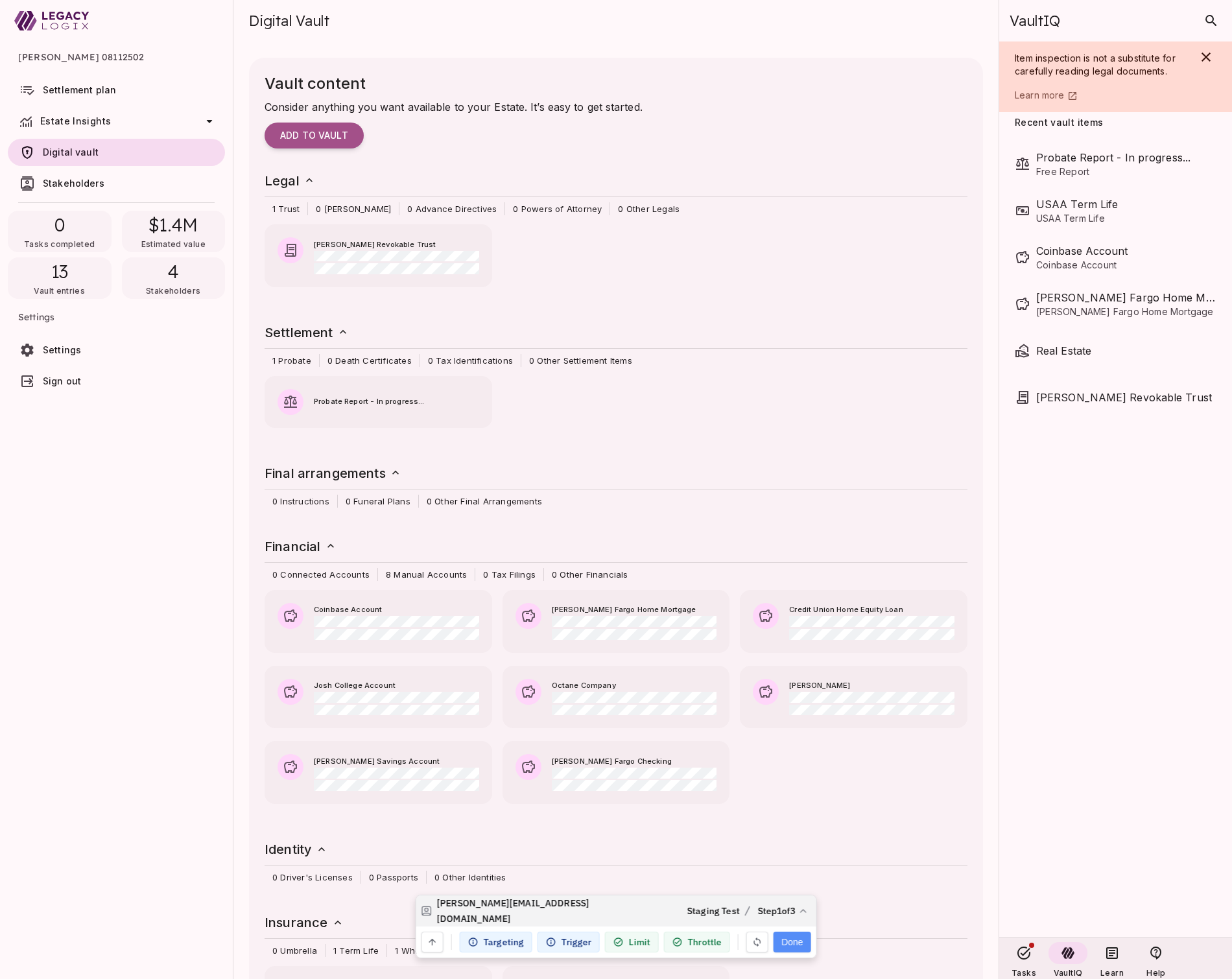
click at [794, 942] on button "Done" at bounding box center [791, 942] width 37 height 21
click at [86, 89] on span "Settlement plan" at bounding box center [80, 89] width 74 height 11
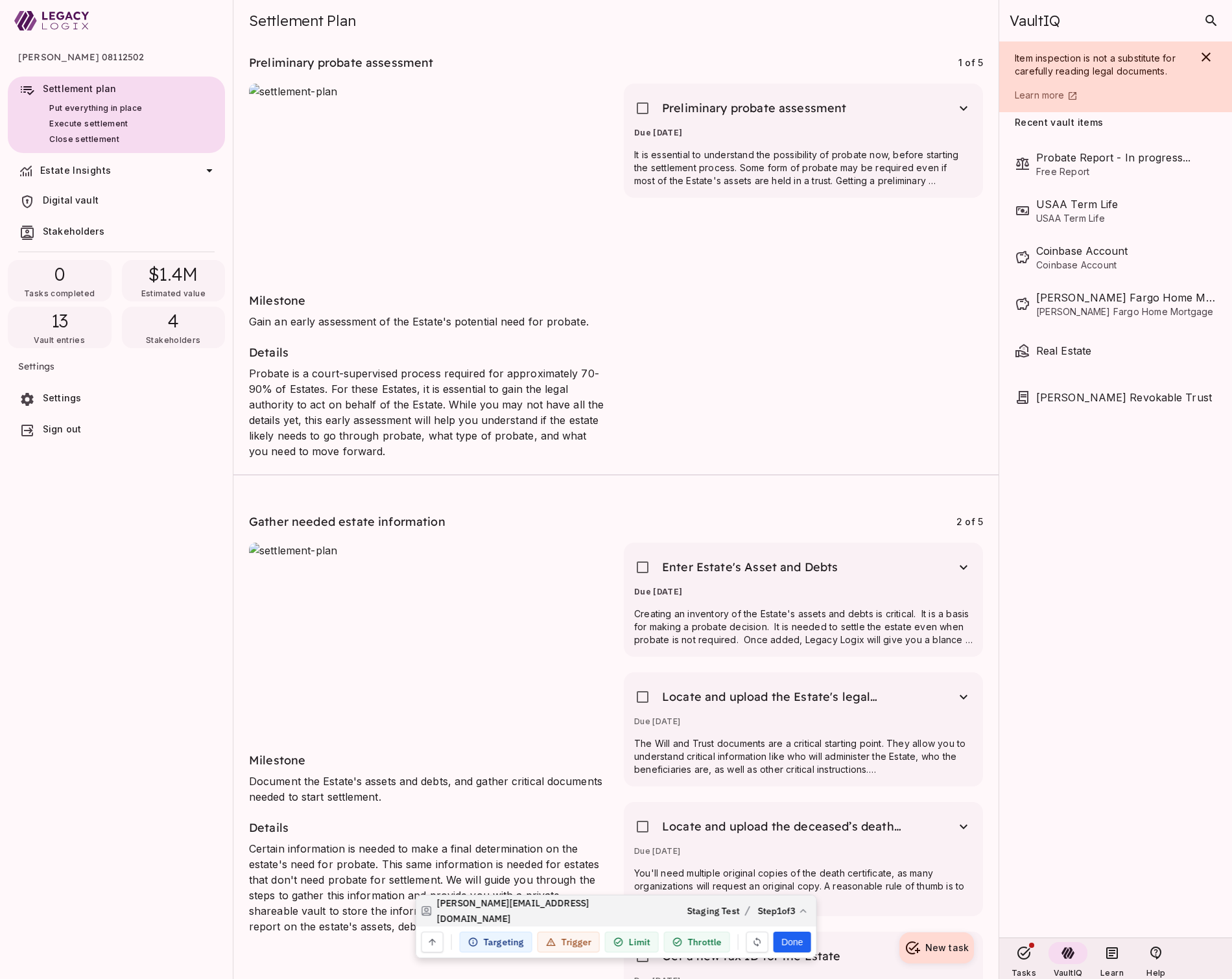
click at [59, 168] on span "Estate Insights" at bounding box center [76, 170] width 71 height 11
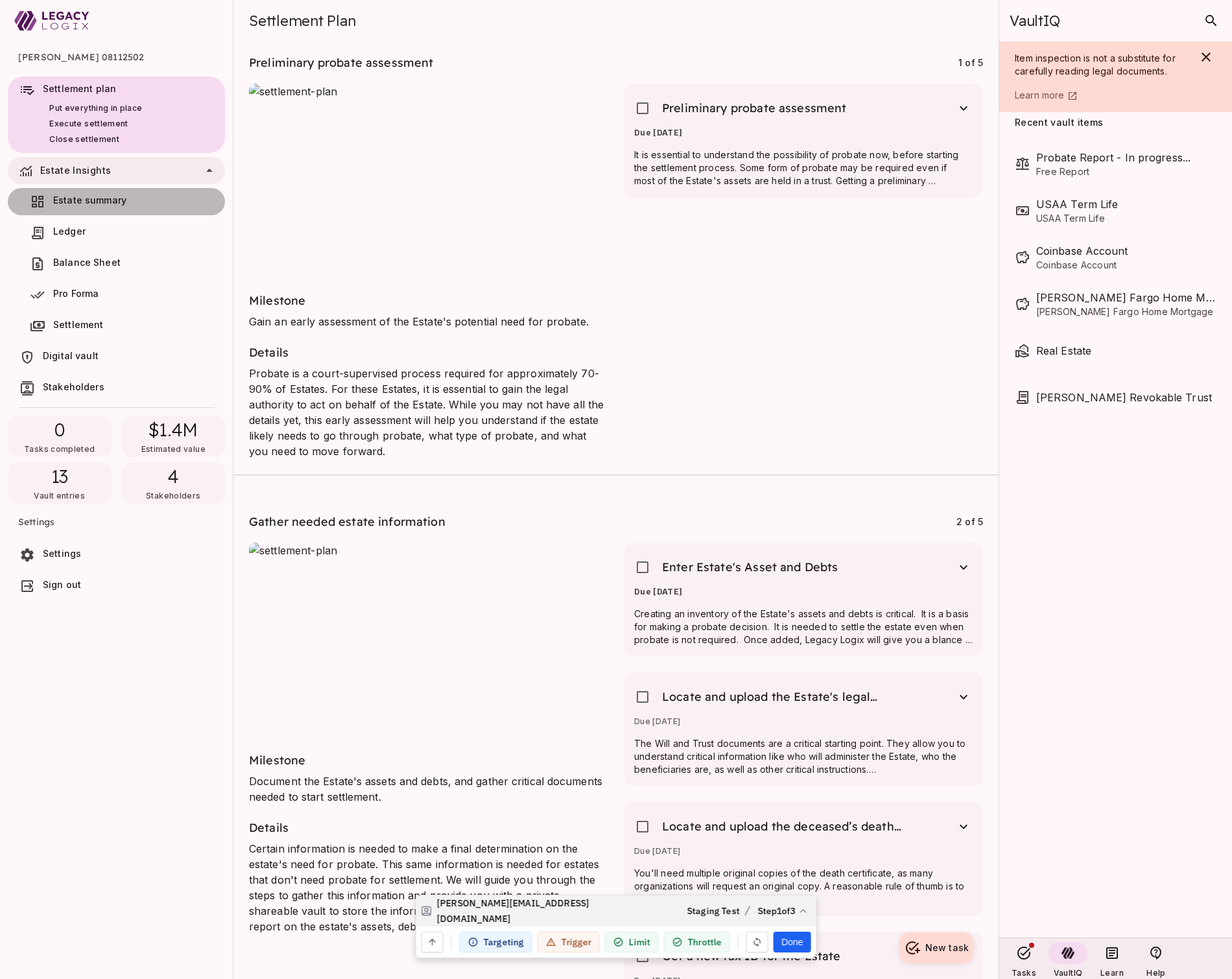
click at [63, 197] on span "Estate summary" at bounding box center [90, 200] width 74 height 11
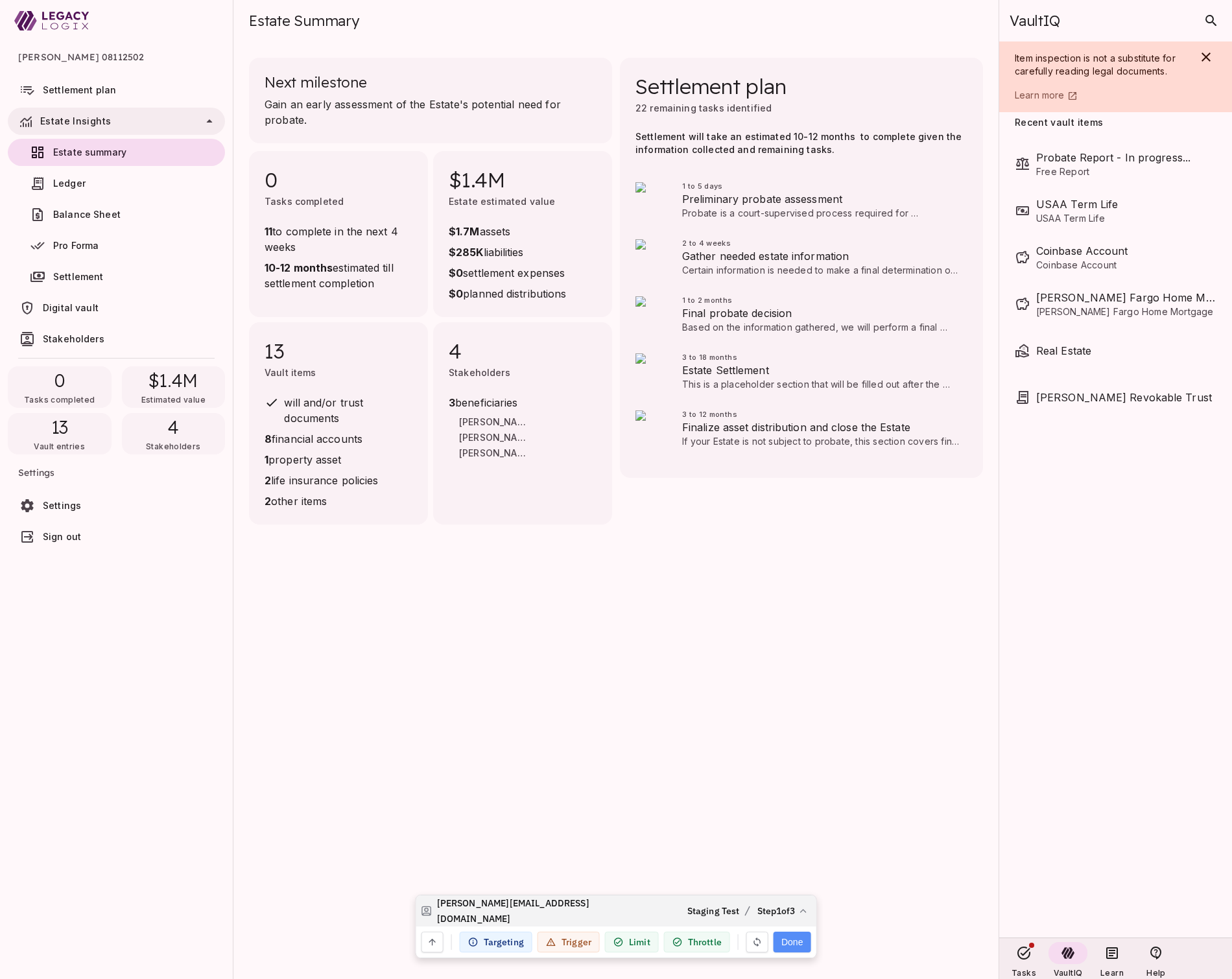
click at [791, 942] on button "Done" at bounding box center [791, 942] width 37 height 21
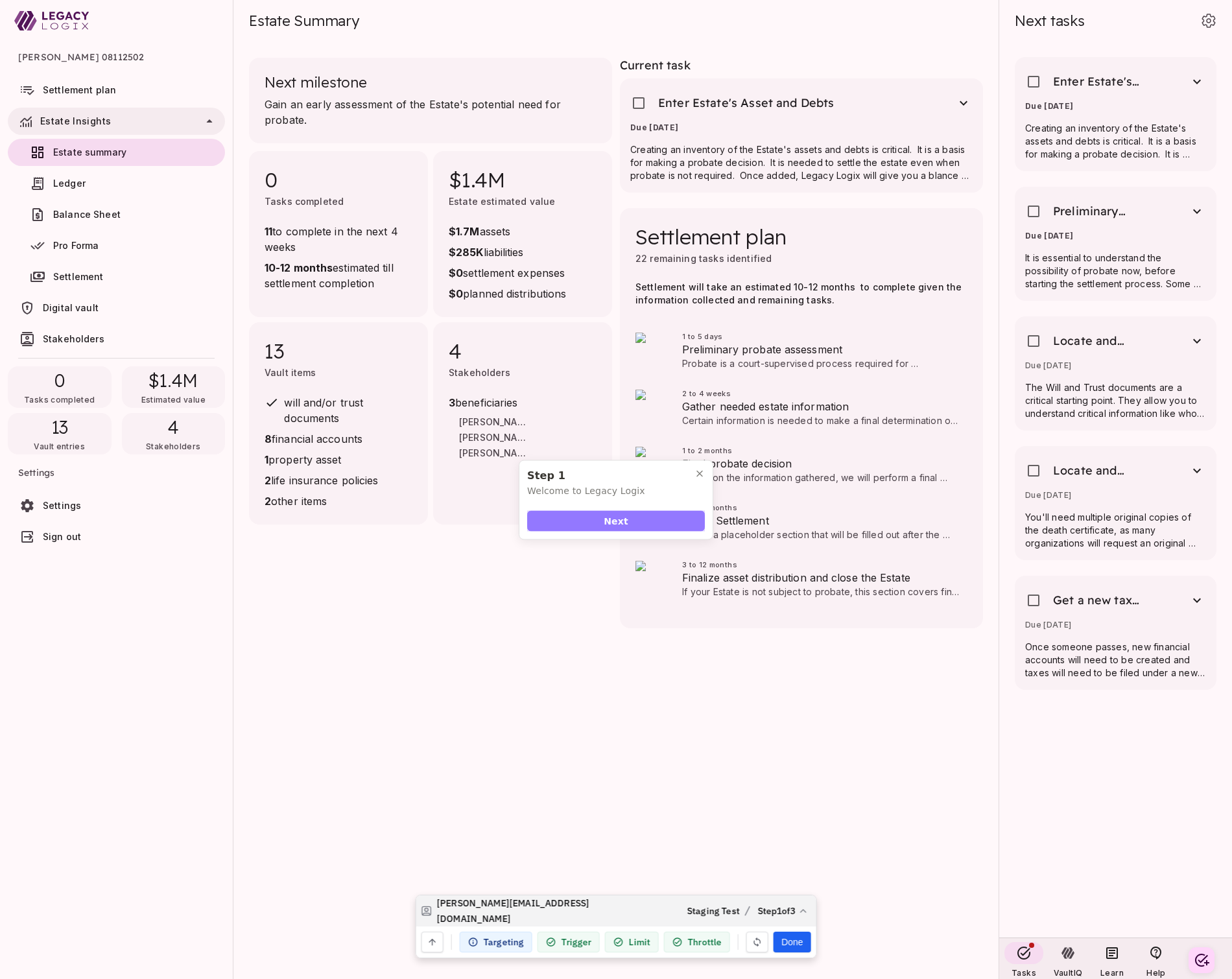
click at [601, 518] on button "Next" at bounding box center [616, 521] width 178 height 21
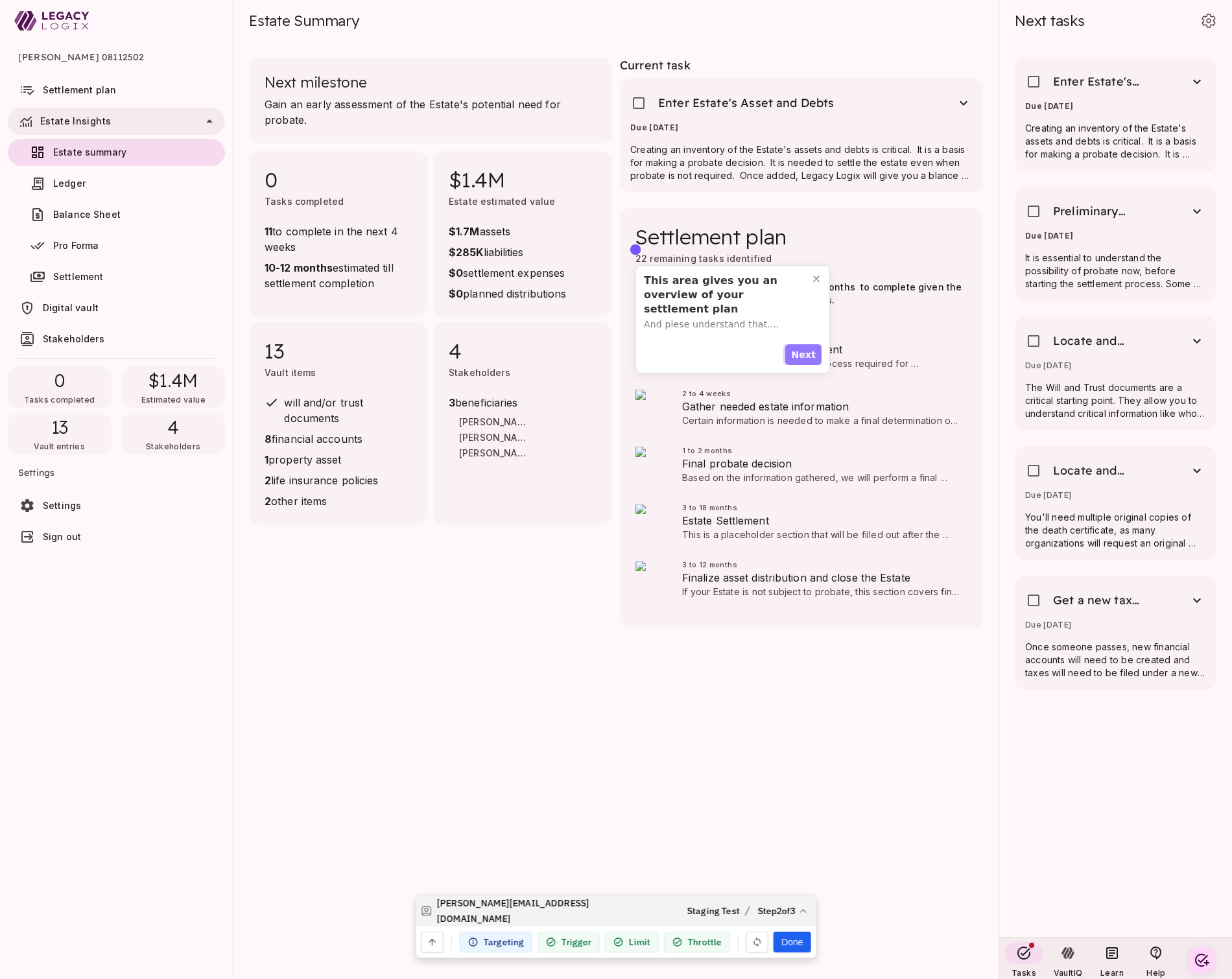
click at [803, 354] on span "Next" at bounding box center [803, 355] width 25 height 14
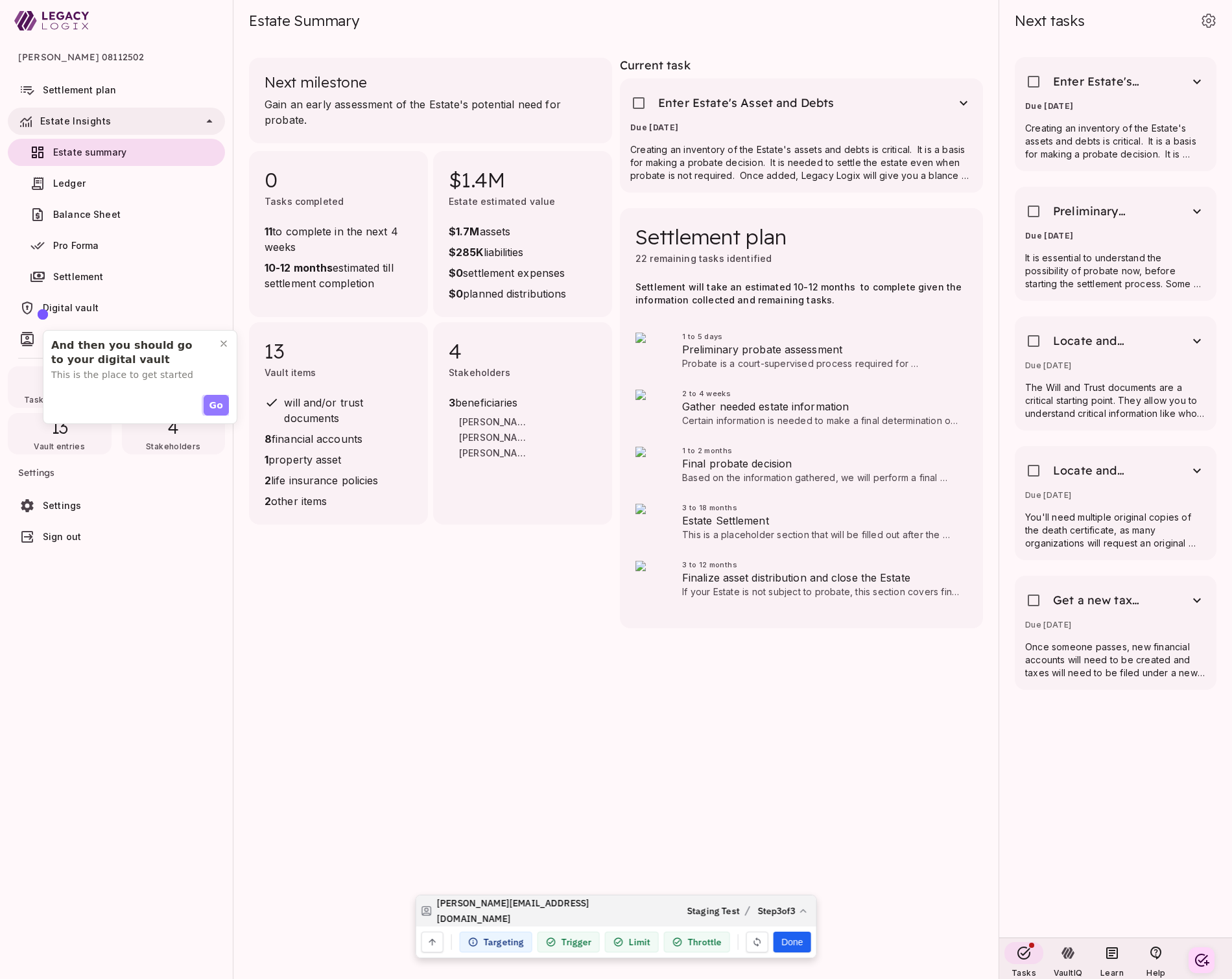
click at [217, 401] on span "Go" at bounding box center [216, 405] width 14 height 14
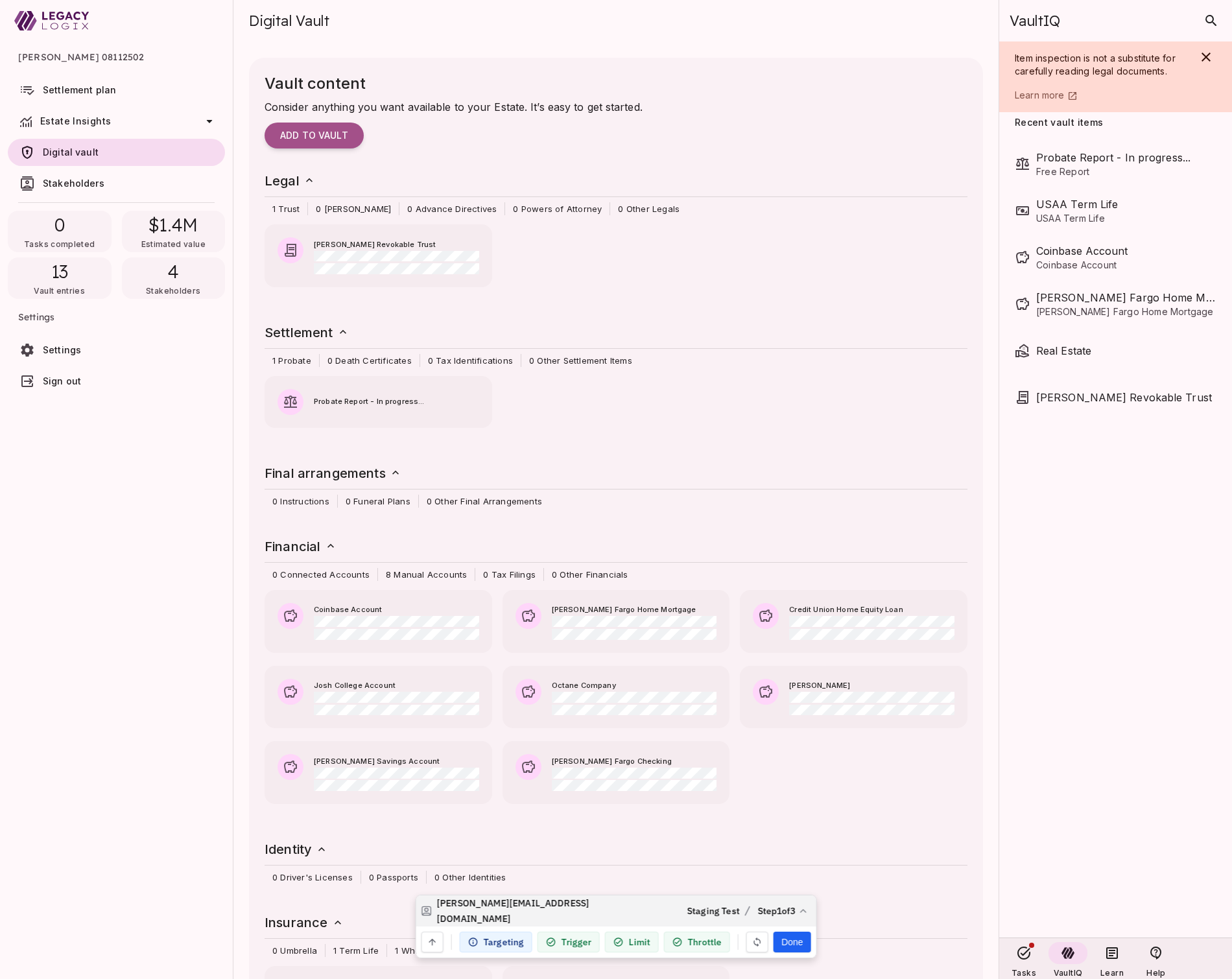
click at [112, 117] on span "Estate Insights" at bounding box center [119, 122] width 156 height 11
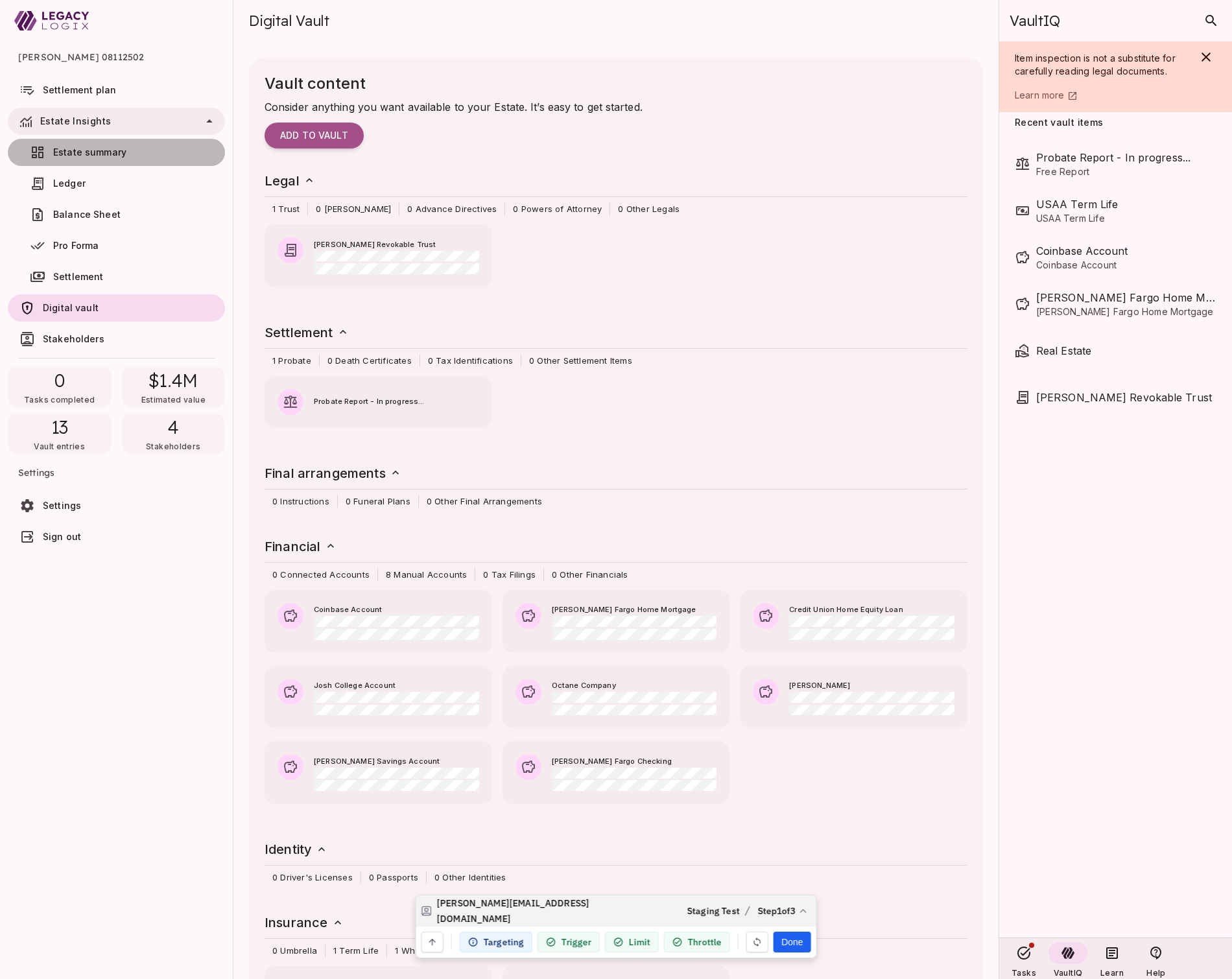
click at [108, 149] on span "Estate summary" at bounding box center [90, 152] width 74 height 11
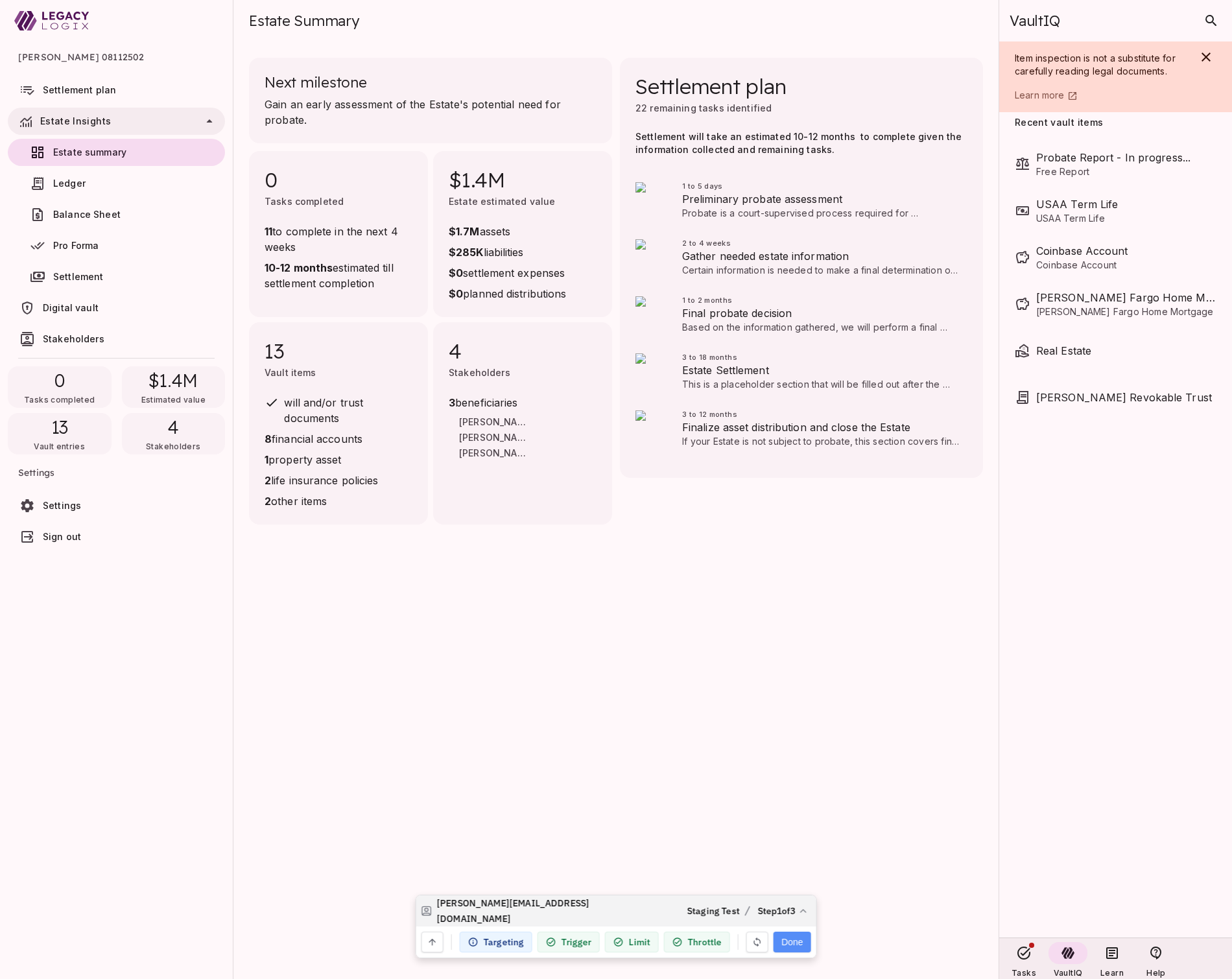
click at [792, 941] on button "Done" at bounding box center [791, 942] width 37 height 21
